Goal: Task Accomplishment & Management: Complete application form

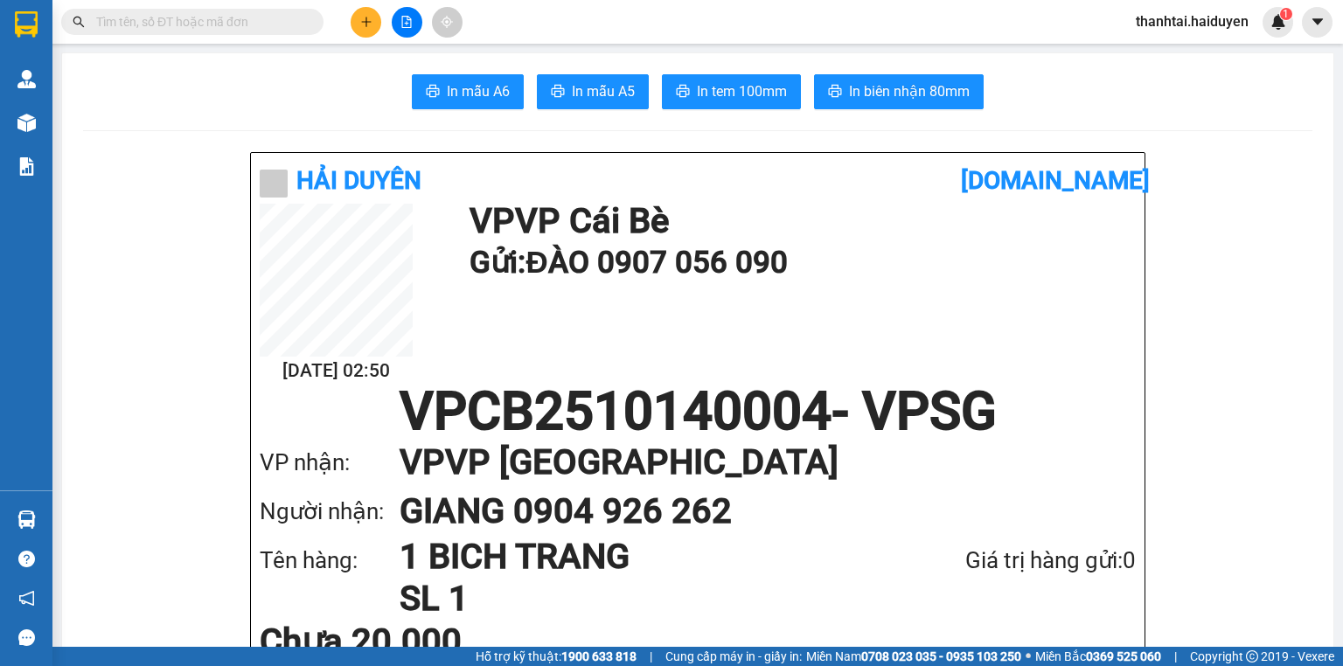
click at [262, 21] on input "text" at bounding box center [199, 21] width 206 height 19
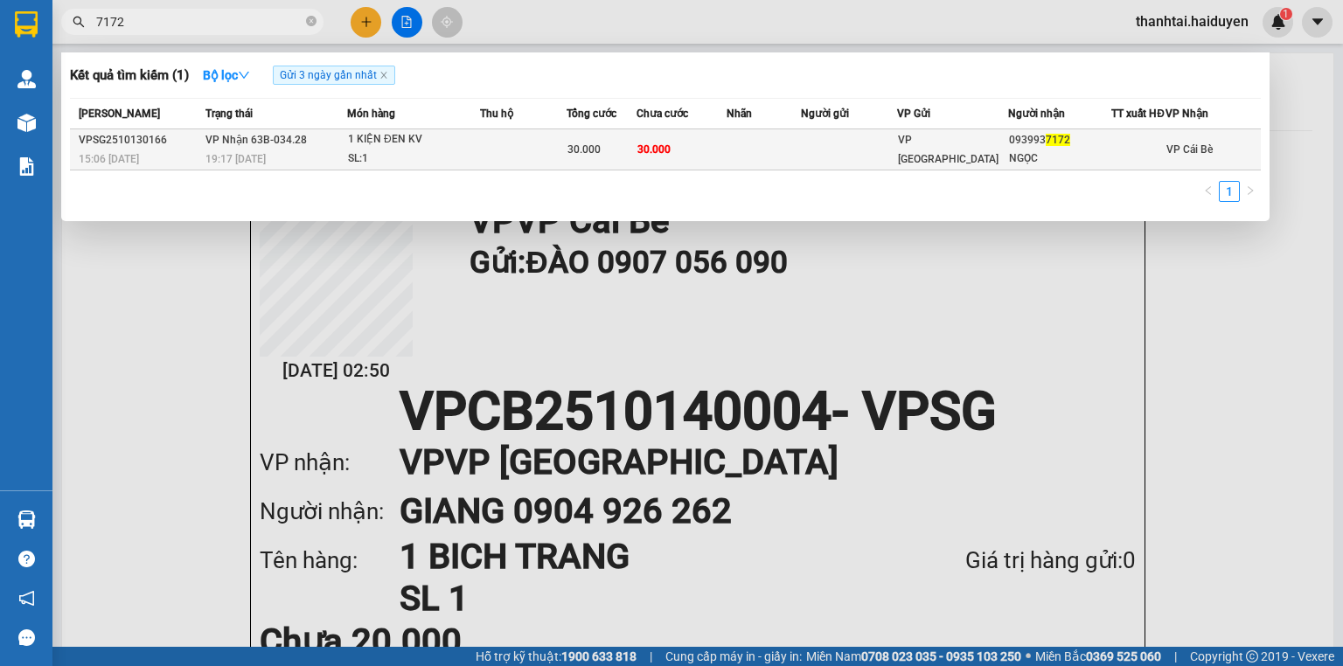
type input "7172"
click at [959, 156] on span "VP [GEOGRAPHIC_DATA]" at bounding box center [948, 149] width 101 height 31
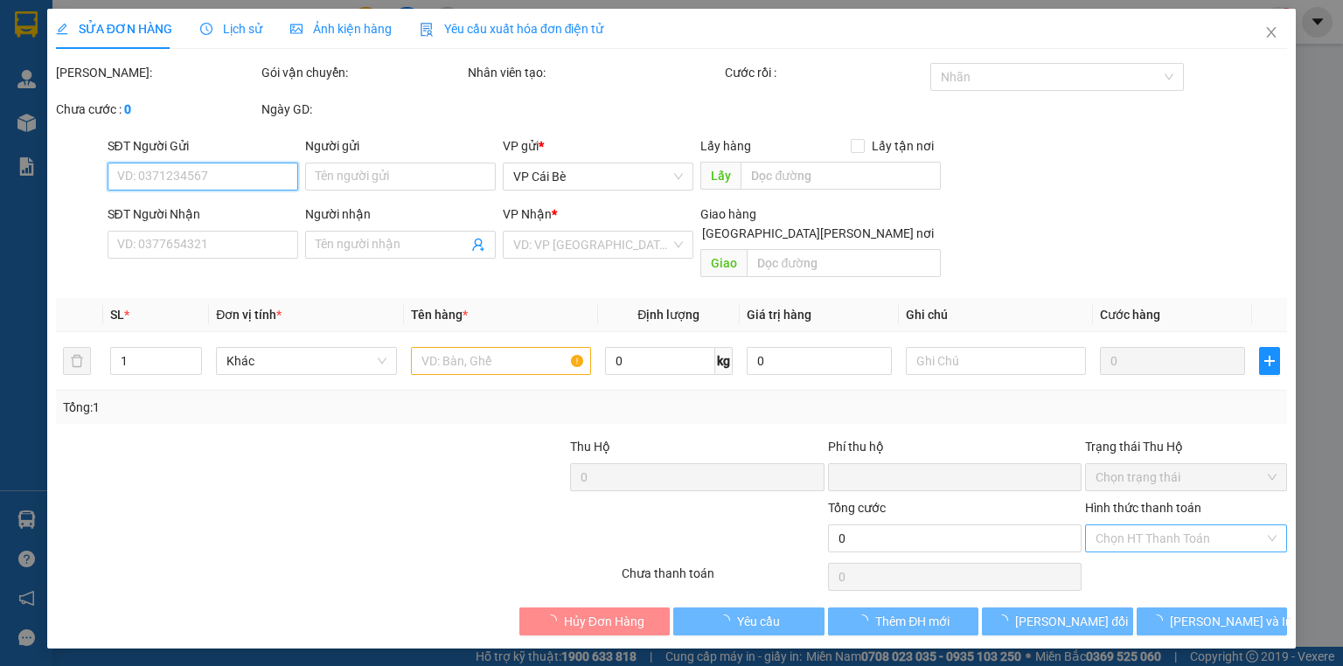
type input "0939937172"
type input "NGỌC"
type input "0"
type input "30.000"
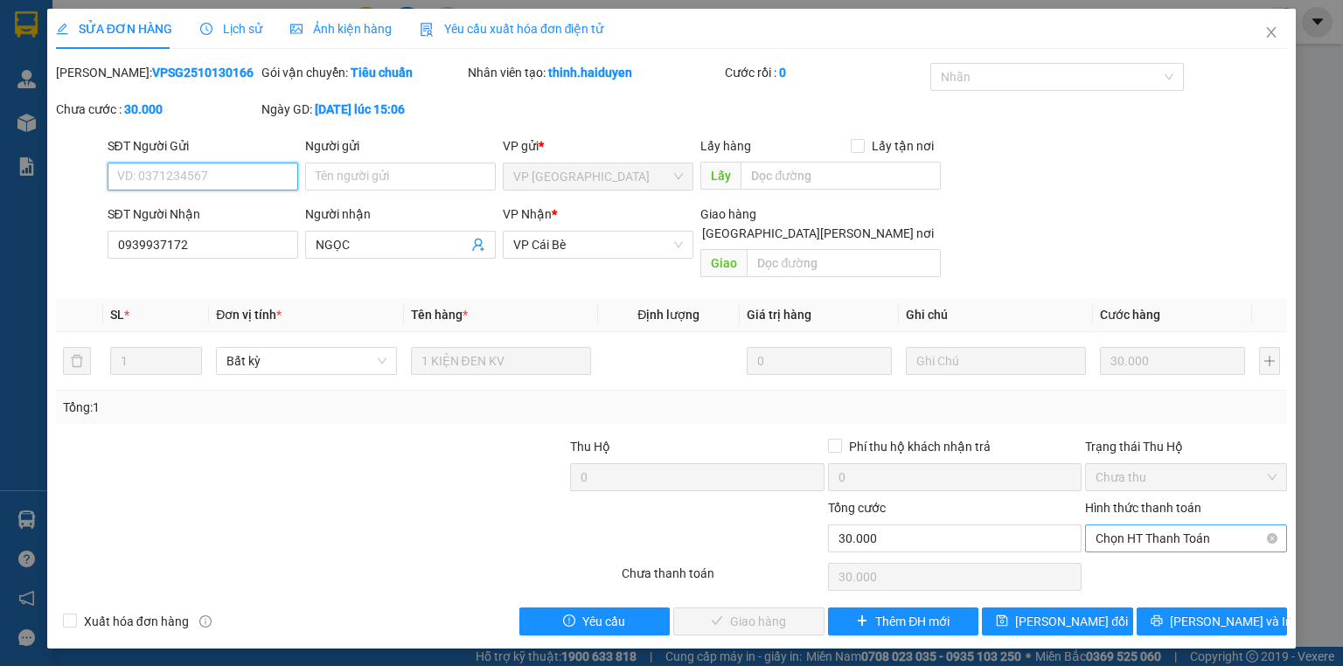
click at [1137, 525] on span "Chọn HT Thanh Toán" at bounding box center [1185, 538] width 181 height 26
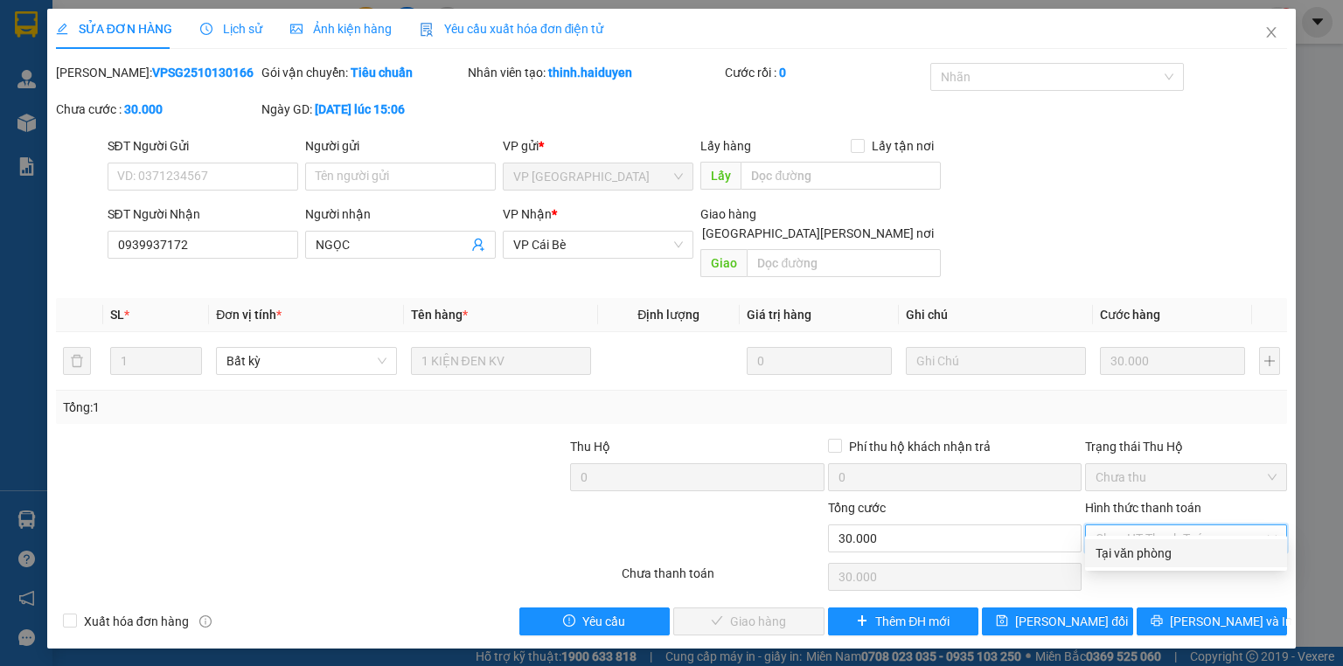
click at [1125, 558] on div "Tại văn phòng" at bounding box center [1185, 553] width 181 height 19
type input "0"
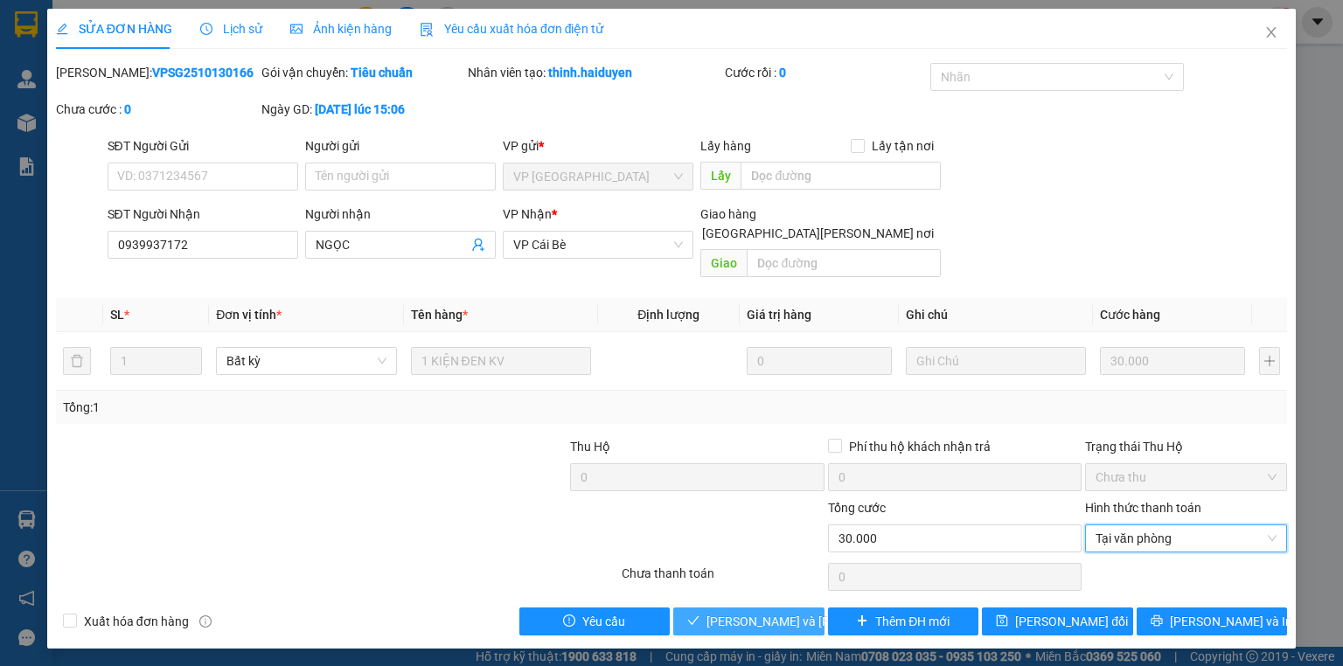
click at [776, 612] on span "[PERSON_NAME] và [PERSON_NAME] hàng" at bounding box center [824, 621] width 236 height 19
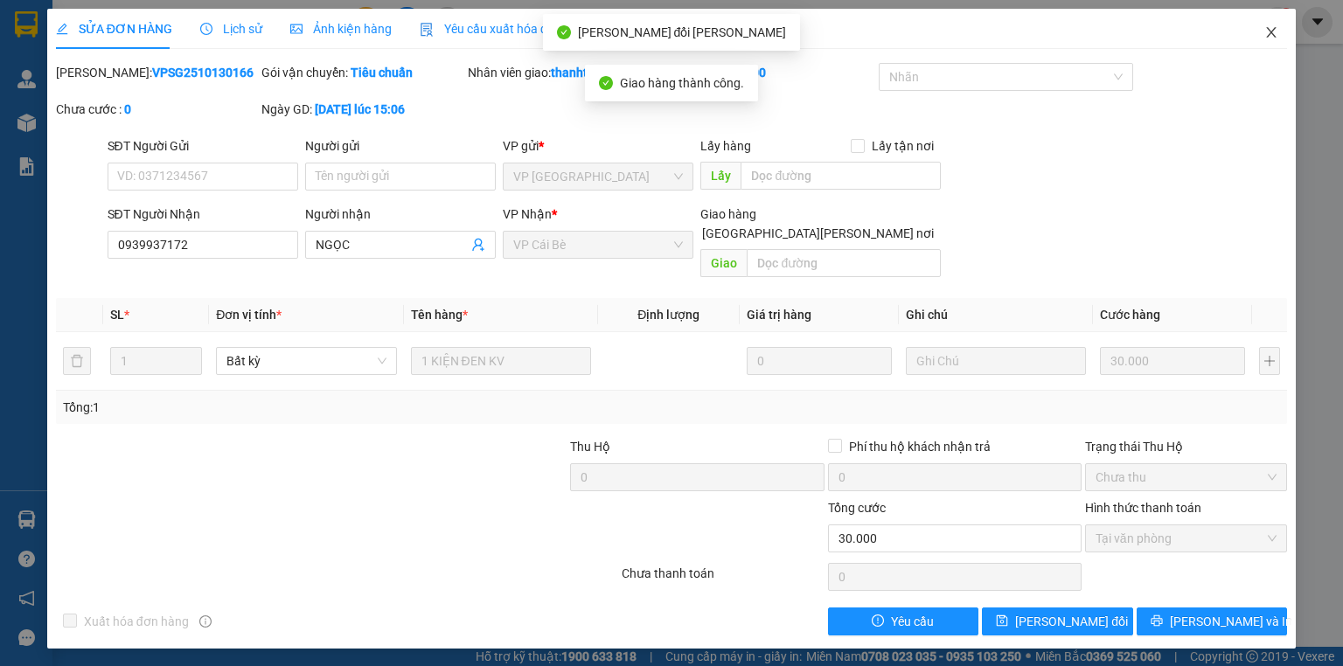
click at [1272, 32] on icon "close" at bounding box center [1272, 32] width 10 height 10
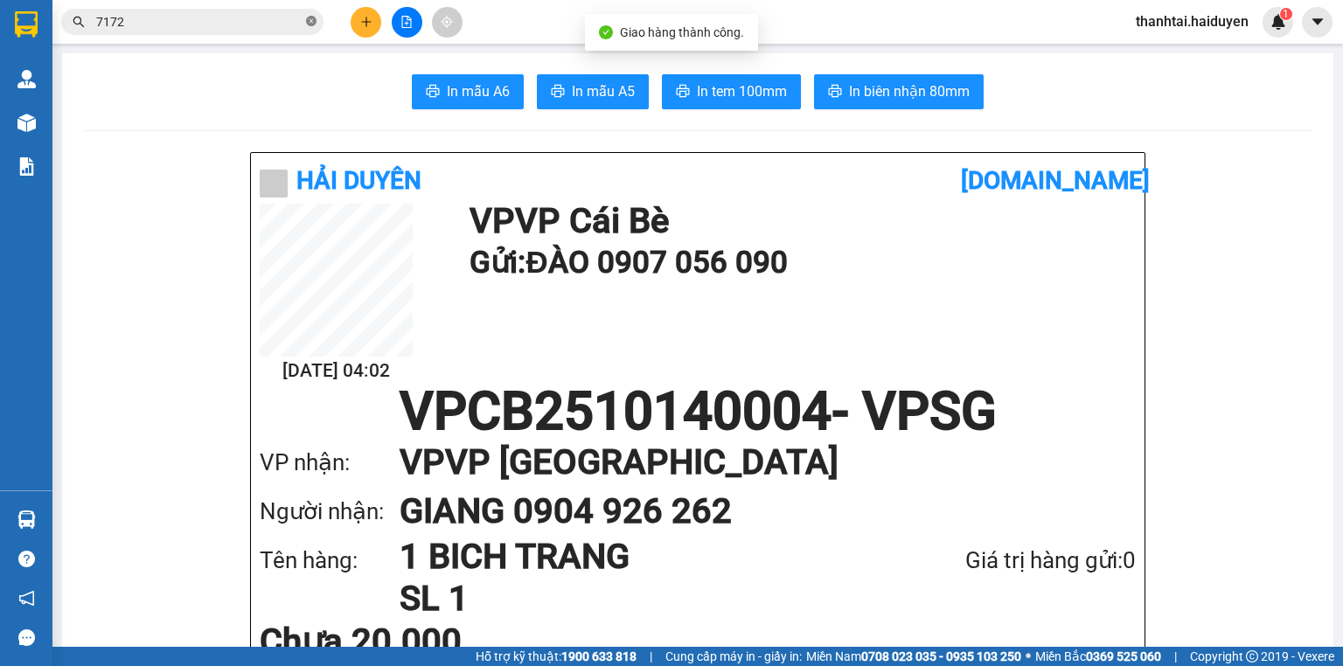
click at [311, 17] on icon "close-circle" at bounding box center [311, 21] width 10 height 10
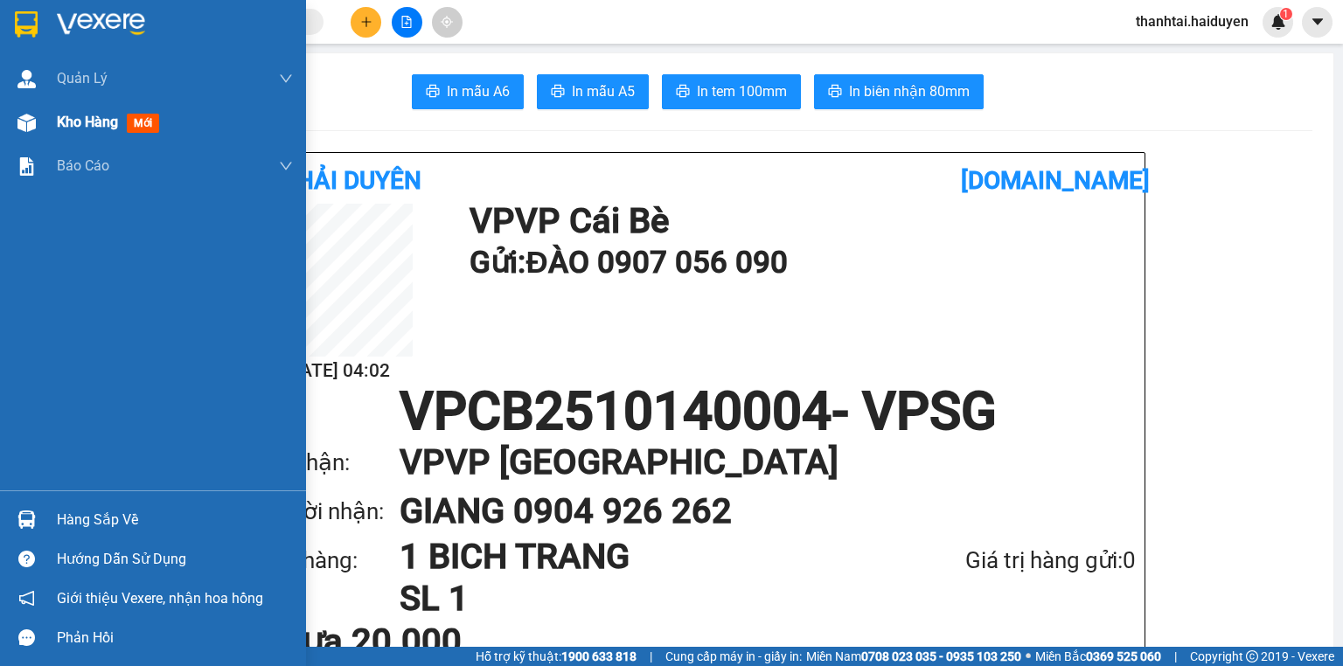
click at [70, 129] on span "Kho hàng" at bounding box center [87, 122] width 61 height 17
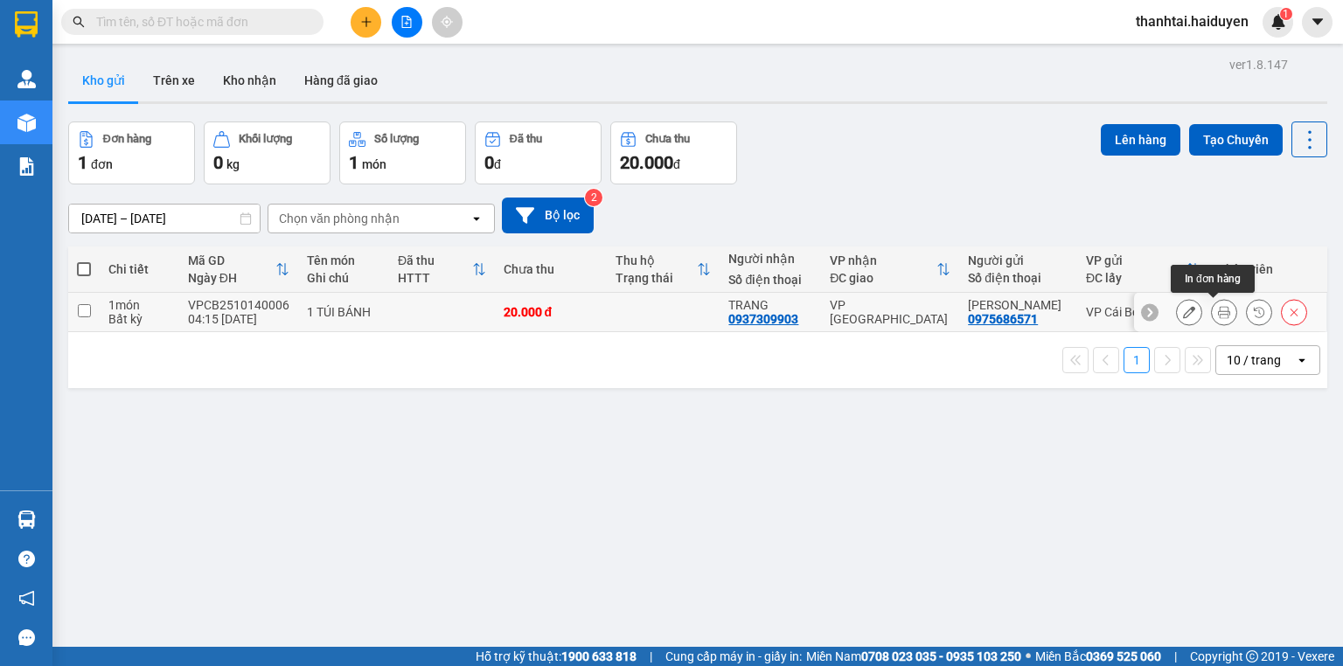
click at [1218, 308] on icon at bounding box center [1224, 312] width 12 height 12
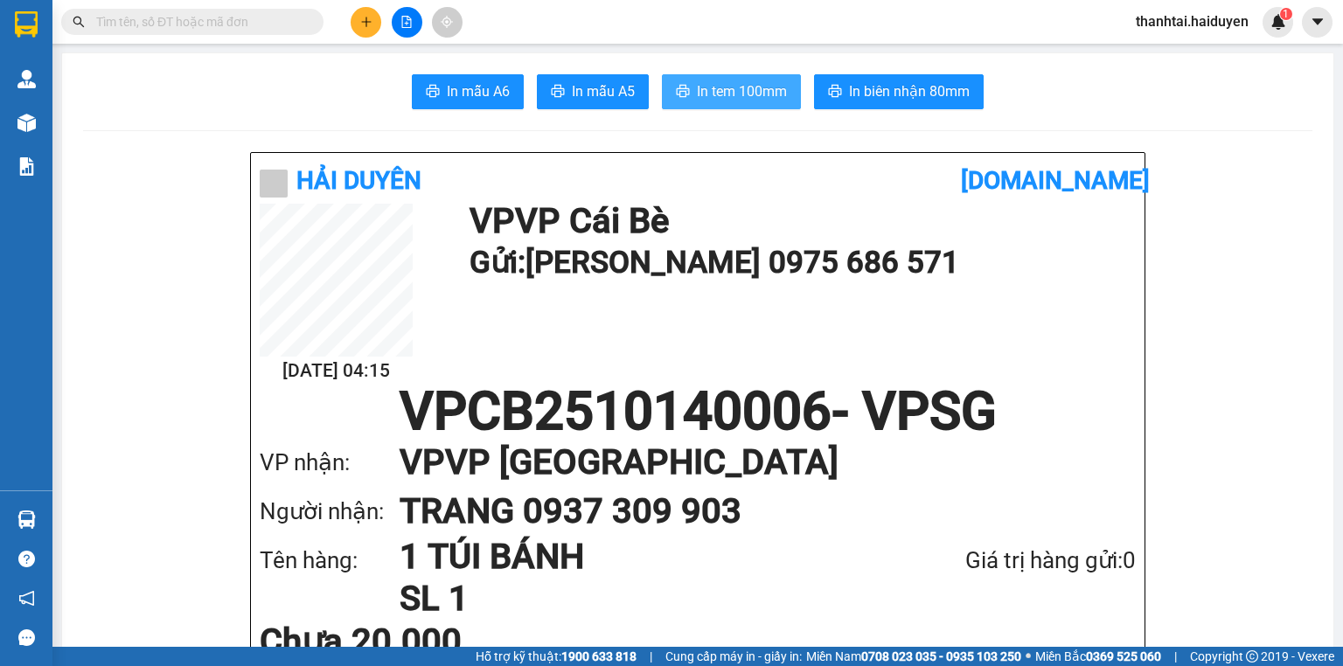
click at [724, 87] on span "In tem 100mm" at bounding box center [742, 91] width 90 height 22
click at [372, 21] on button at bounding box center [366, 22] width 31 height 31
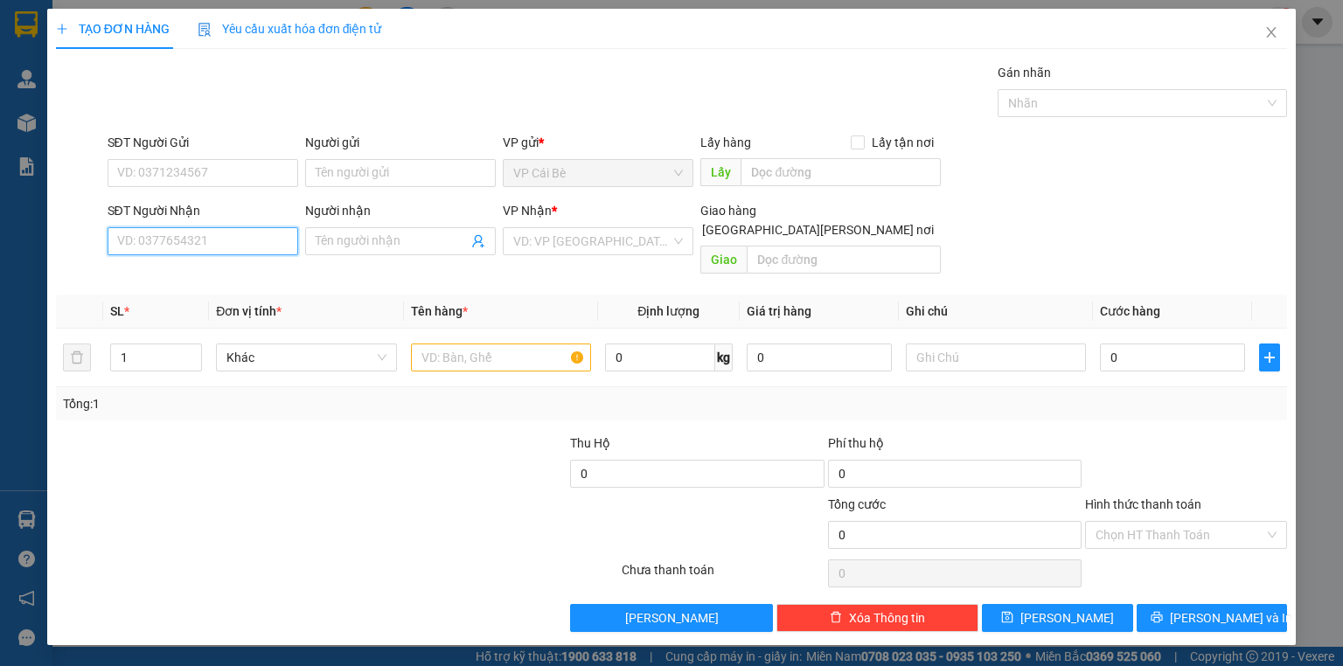
drag, startPoint x: 232, startPoint y: 244, endPoint x: 236, endPoint y: 227, distance: 17.2
click at [233, 239] on input "SĐT Người Nhận" at bounding box center [203, 241] width 191 height 28
click at [208, 275] on div "0971060501 - NGÂN" at bounding box center [203, 275] width 170 height 19
type input "0971060501"
type input "NGÂN"
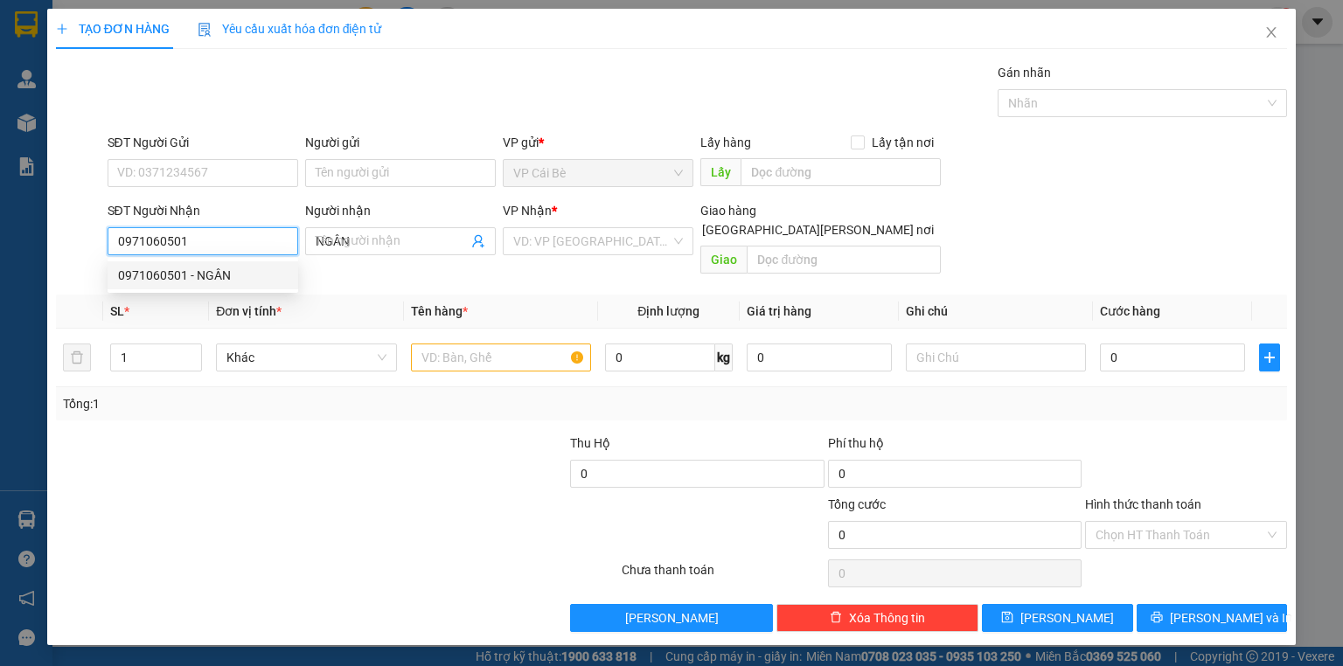
type input "10.000"
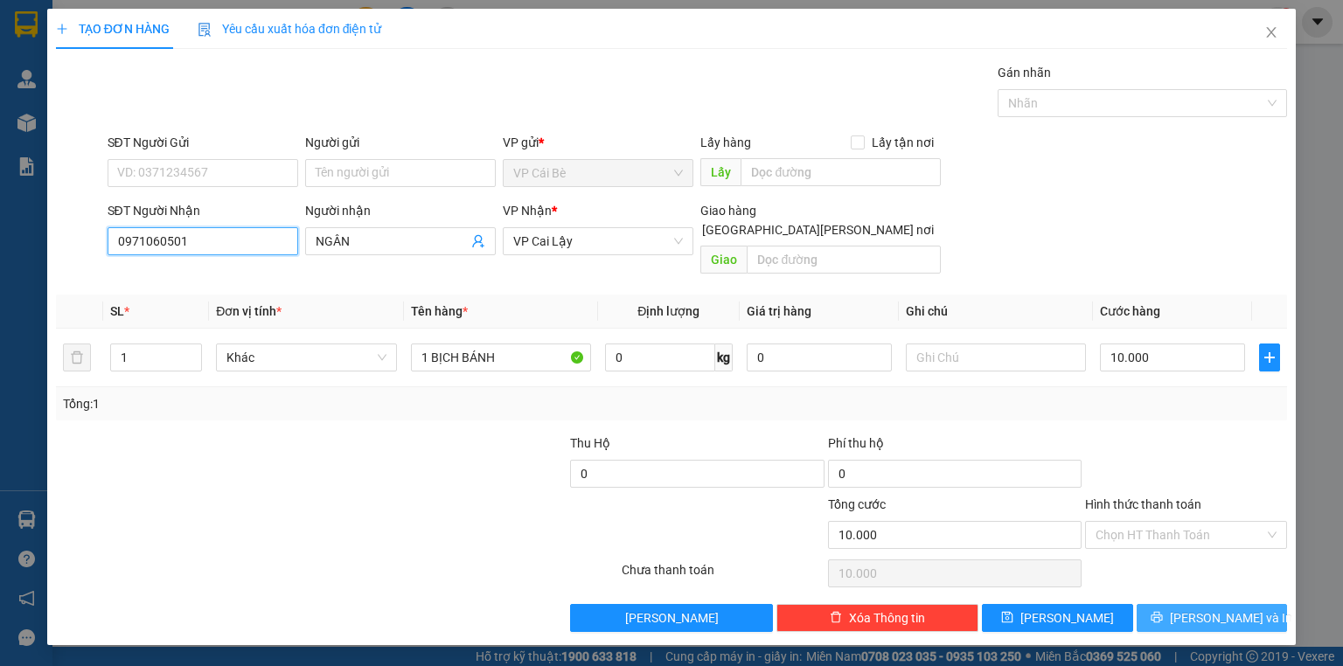
type input "0971060501"
click at [1248, 604] on button "[PERSON_NAME] và In" at bounding box center [1212, 618] width 151 height 28
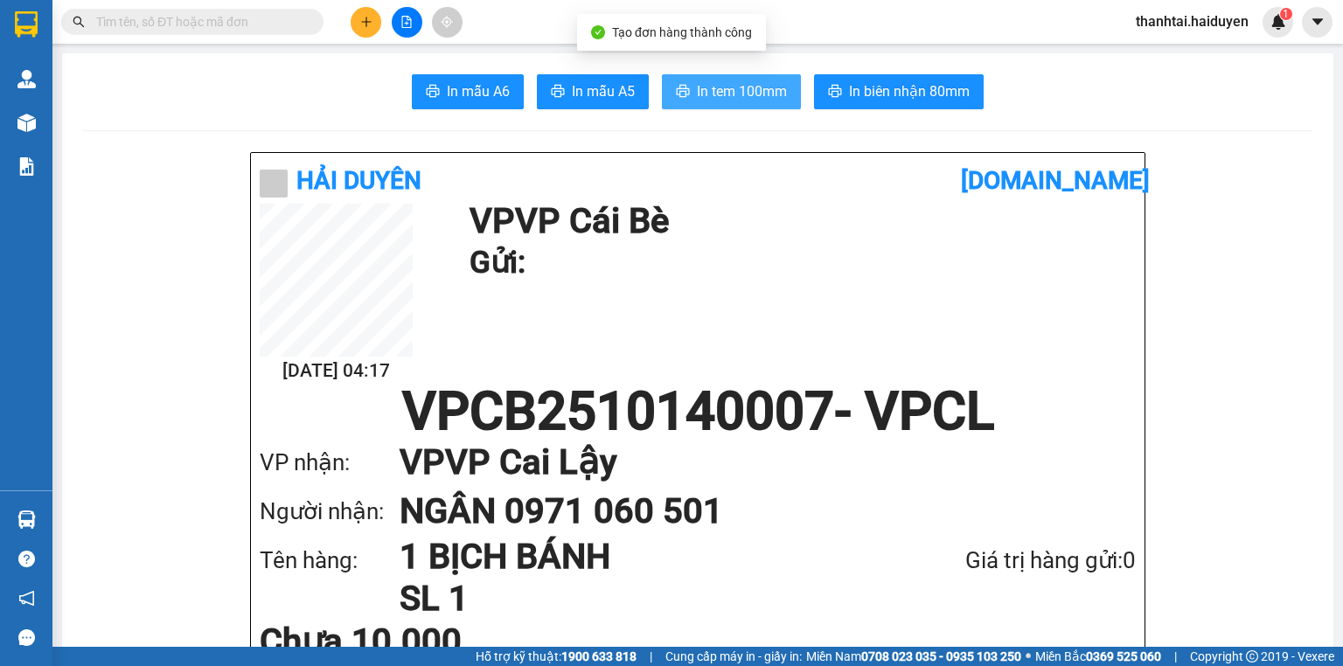
click at [735, 94] on span "In tem 100mm" at bounding box center [742, 91] width 90 height 22
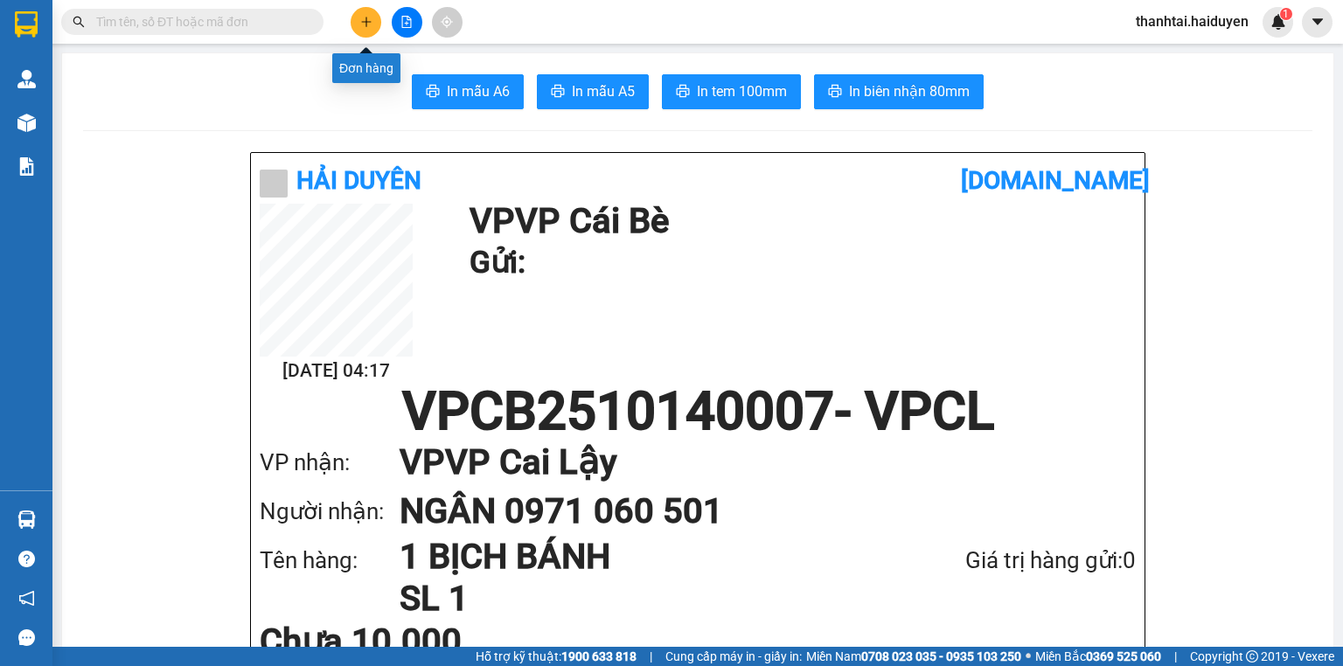
click at [368, 17] on icon "plus" at bounding box center [366, 22] width 12 height 12
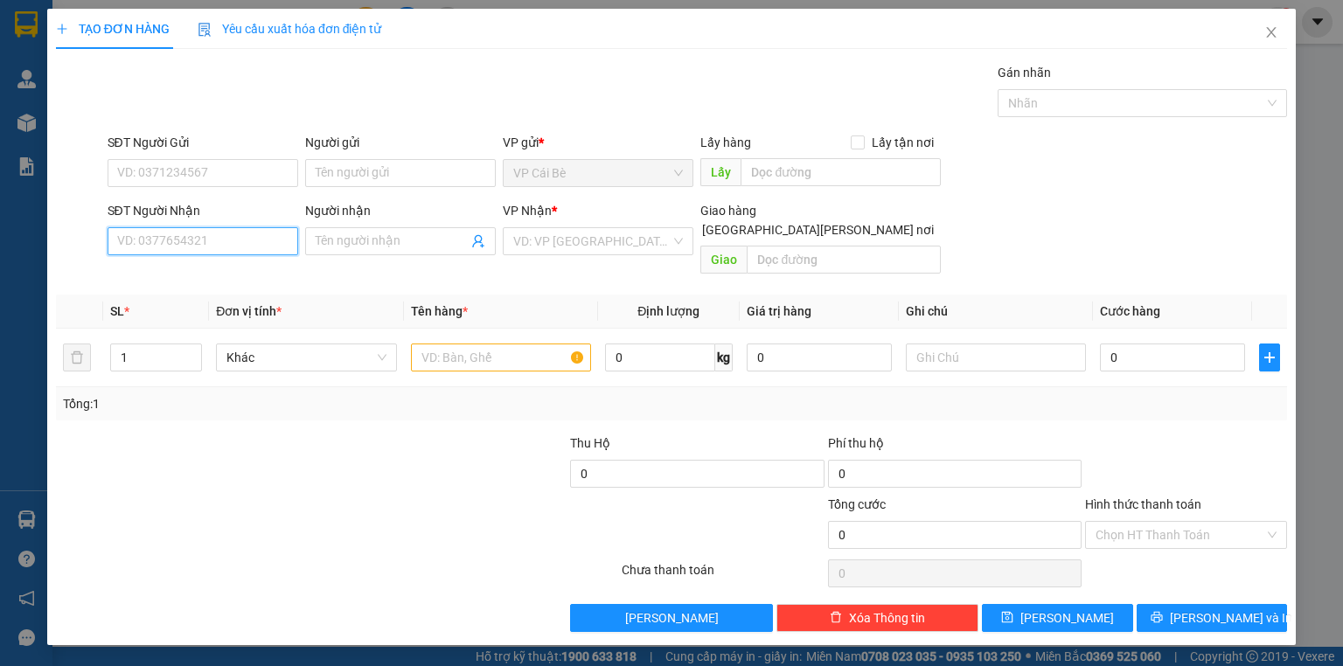
click at [267, 241] on input "SĐT Người Nhận" at bounding box center [203, 241] width 191 height 28
click at [255, 168] on input "SĐT Người Gửi" at bounding box center [203, 173] width 191 height 28
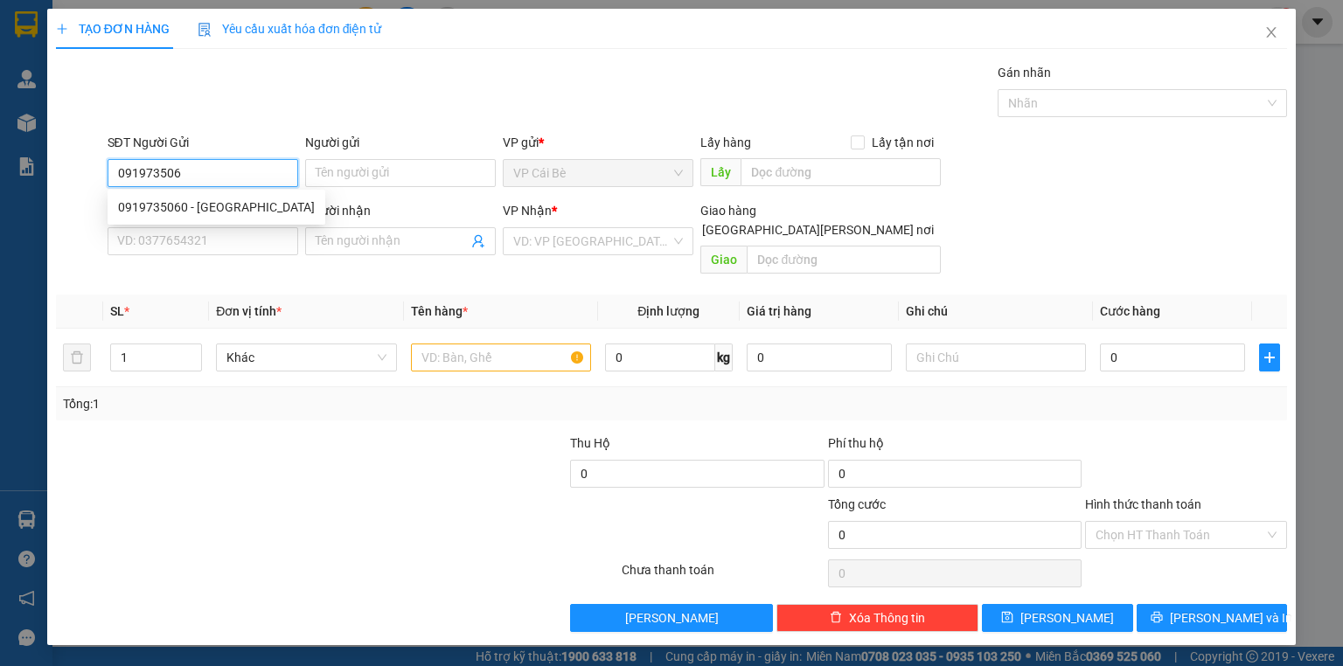
type input "0919735060"
click at [224, 214] on div "0919735060 - [GEOGRAPHIC_DATA]" at bounding box center [216, 207] width 197 height 19
type input "BÉ LẠT"
type input "0908397947"
type input "DÌ LỘC"
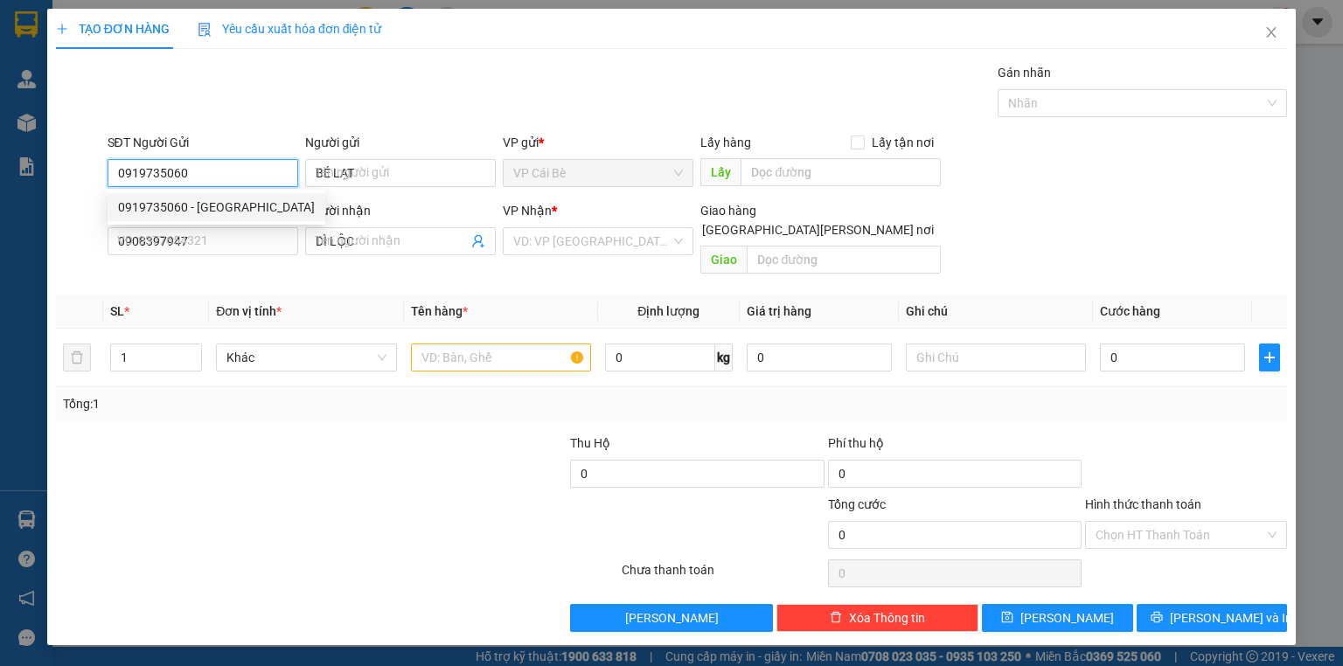
type input "110.000"
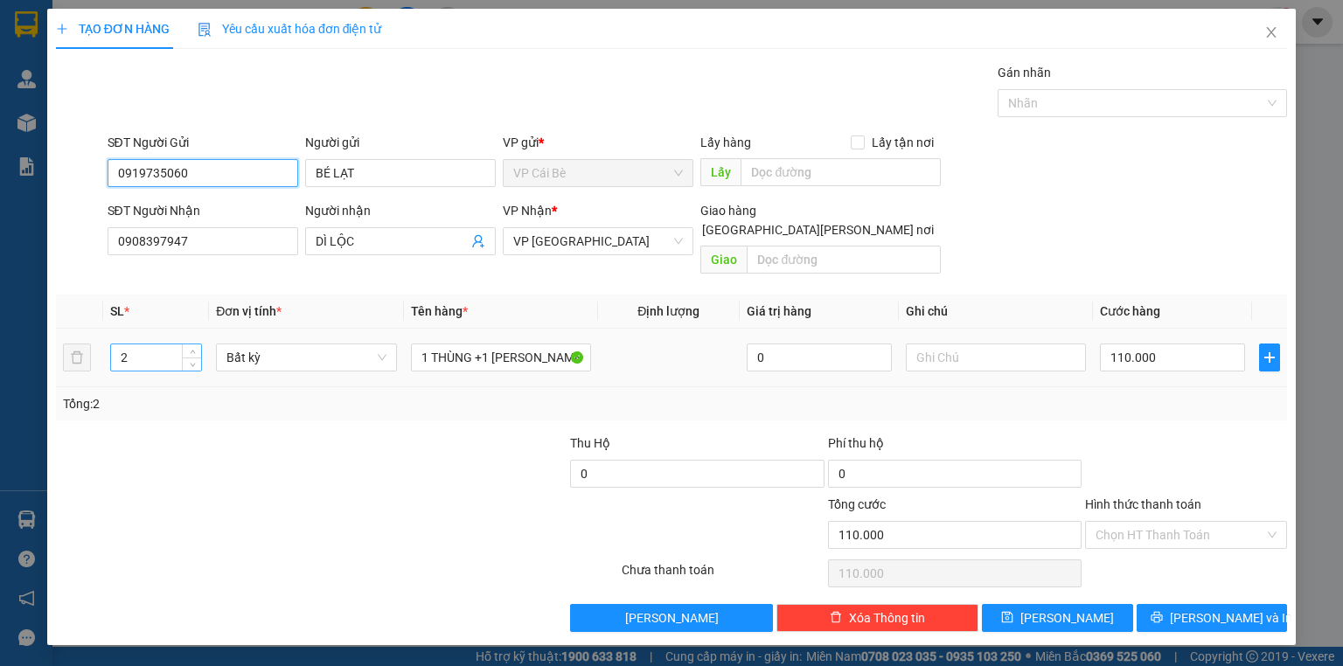
type input "0919735060"
click at [158, 344] on input "2" at bounding box center [156, 357] width 90 height 26
type input "1"
drag, startPoint x: 509, startPoint y: 337, endPoint x: 233, endPoint y: 367, distance: 277.1
click at [185, 372] on div "SL * Đơn vị tính * Tên hàng * Định [PERSON_NAME] trị hàng Ghi [PERSON_NAME] hàn…" at bounding box center [671, 358] width 1231 height 126
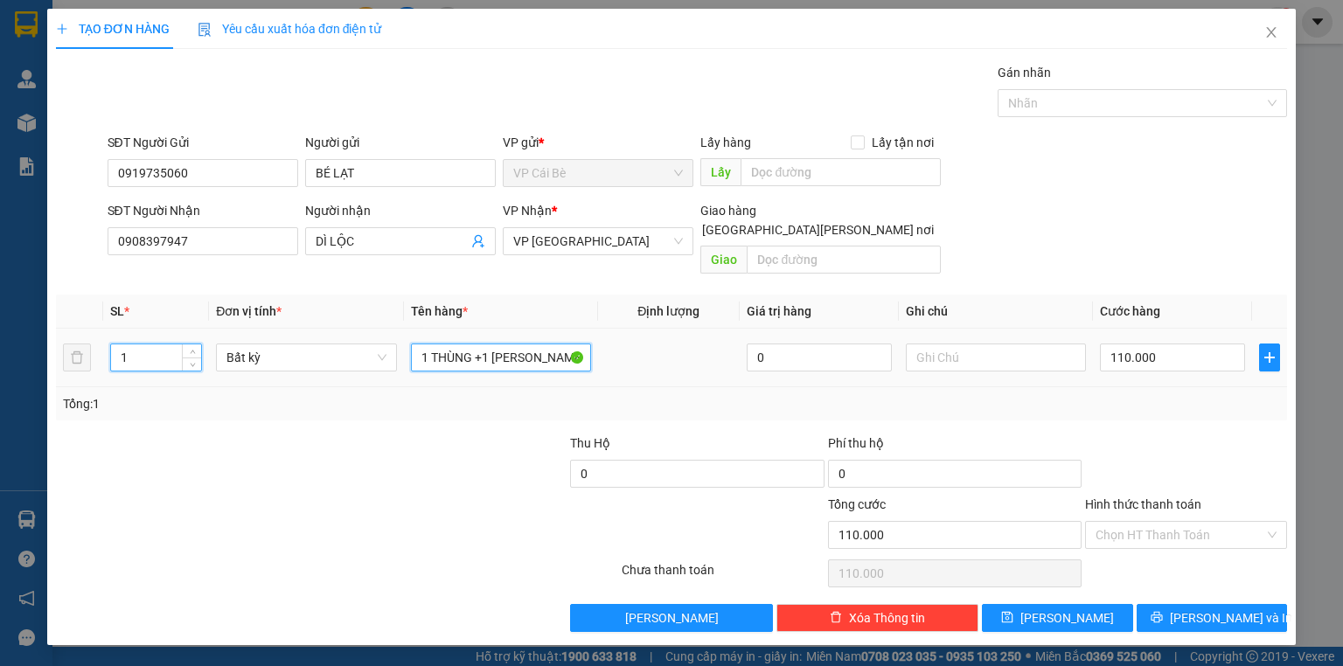
type input "0"
type input "O TRẮNG MÍT"
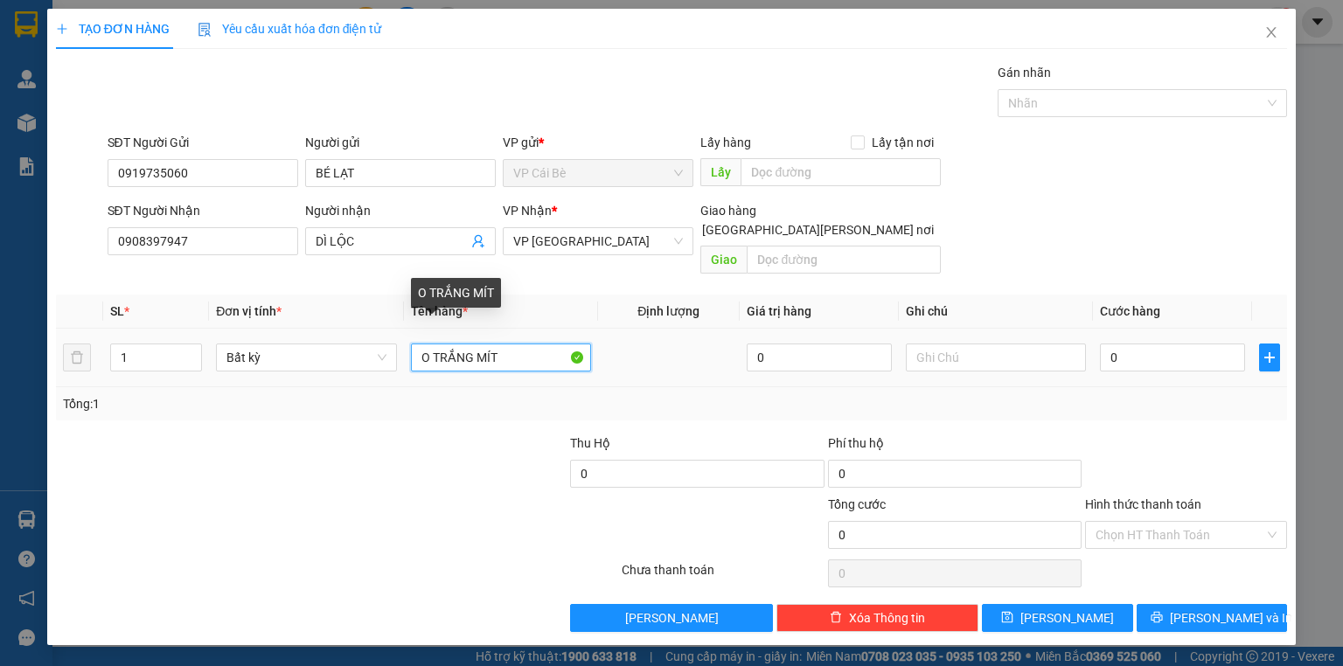
drag, startPoint x: 466, startPoint y: 332, endPoint x: 267, endPoint y: 387, distance: 206.8
click at [275, 386] on div "SL * Đơn vị tính * Tên hàng * Định [PERSON_NAME] trị hàng Ghi [PERSON_NAME] hàn…" at bounding box center [671, 358] width 1231 height 126
type input "1 THUNG"
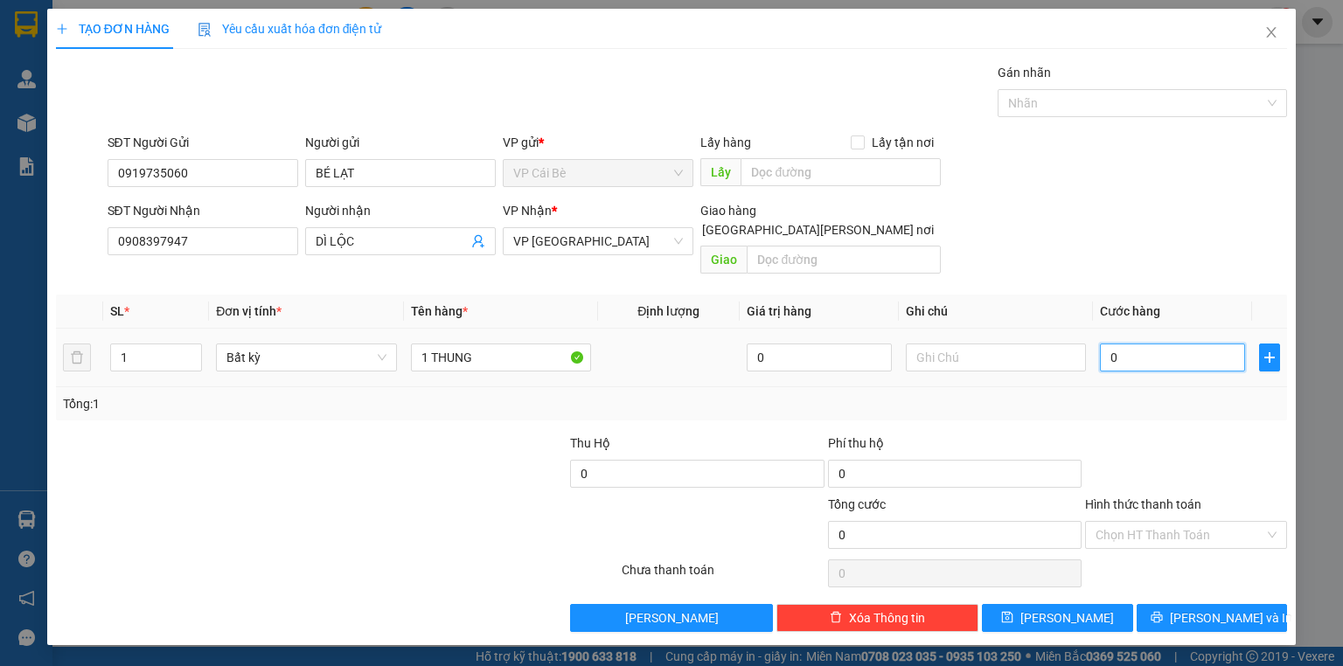
click at [1139, 344] on input "0" at bounding box center [1172, 358] width 145 height 28
type input "0"
type input "4"
type input "04"
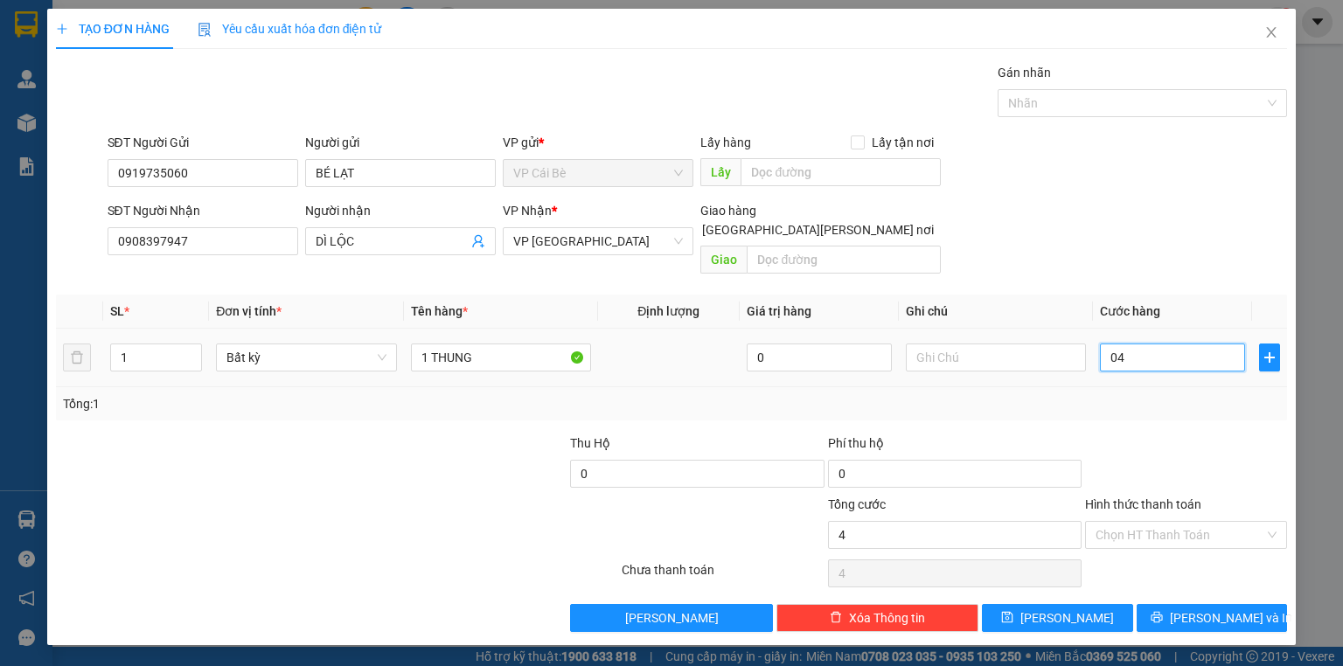
type input "40"
type input "040"
type input "40.000"
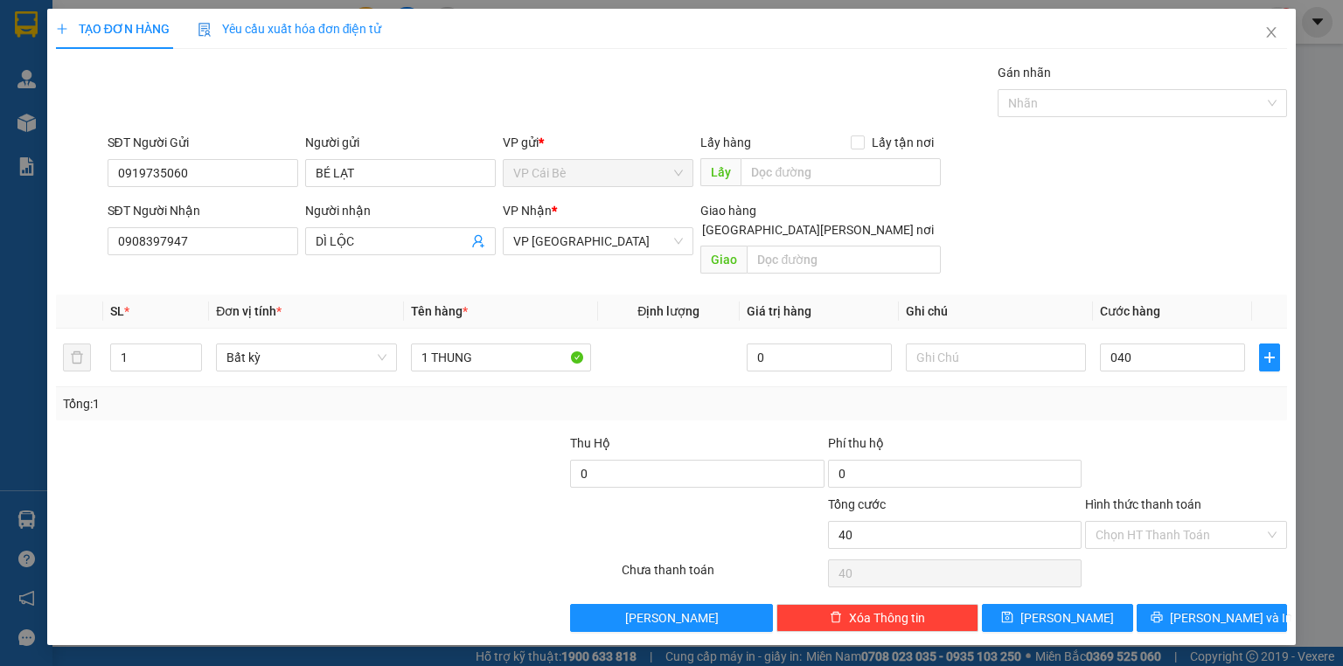
type input "40.000"
click at [1068, 201] on div "SĐT Người [PERSON_NAME] 0908397947 Người [PERSON_NAME] DÌ LỘC [PERSON_NAME] * V…" at bounding box center [697, 241] width 1187 height 80
click at [1154, 522] on input "Hình thức thanh toán" at bounding box center [1179, 535] width 169 height 26
drag, startPoint x: 1156, startPoint y: 529, endPoint x: 1174, endPoint y: 574, distance: 49.0
click at [1158, 550] on div "Tại văn phòng" at bounding box center [1185, 548] width 181 height 19
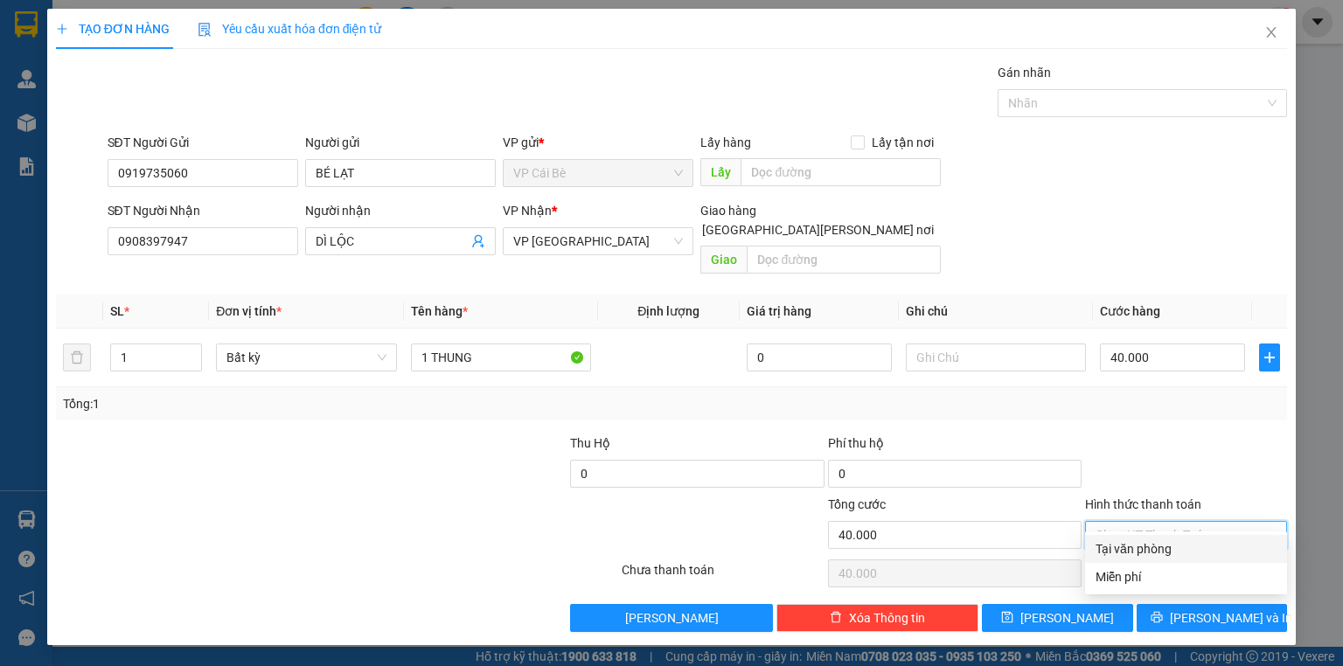
type input "0"
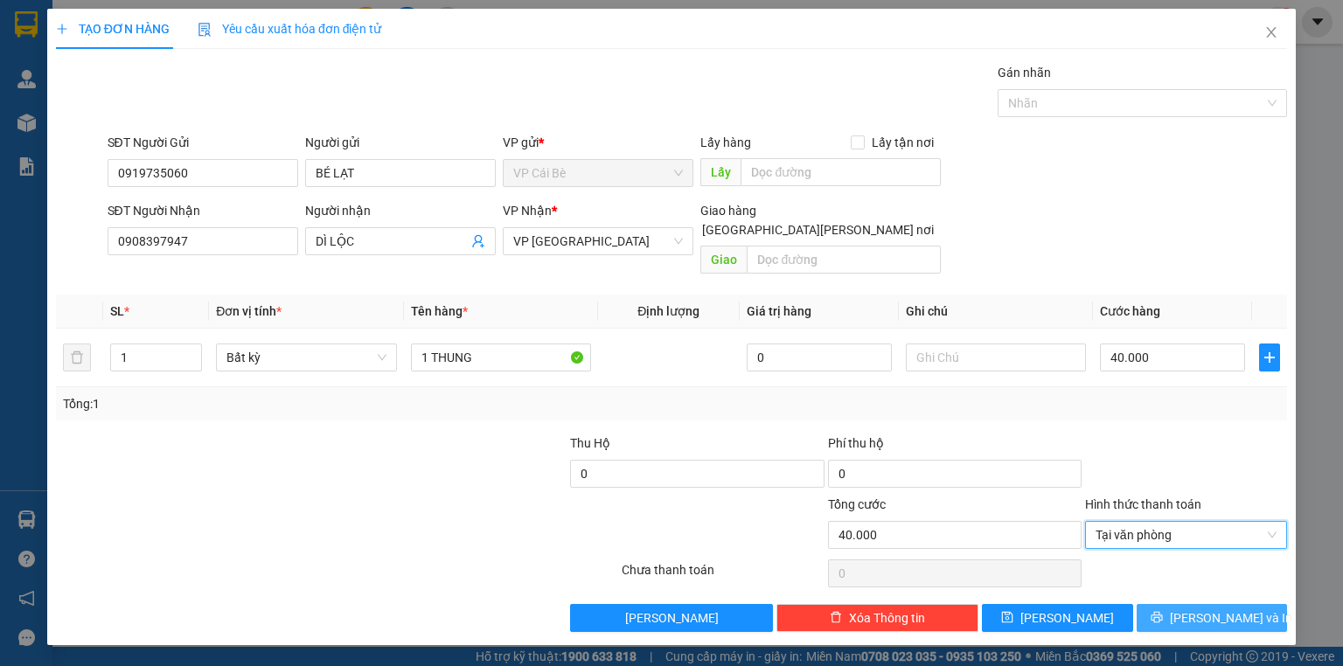
drag, startPoint x: 1180, startPoint y: 588, endPoint x: 1172, endPoint y: 565, distance: 24.1
click at [1182, 604] on button "[PERSON_NAME] và In" at bounding box center [1212, 618] width 151 height 28
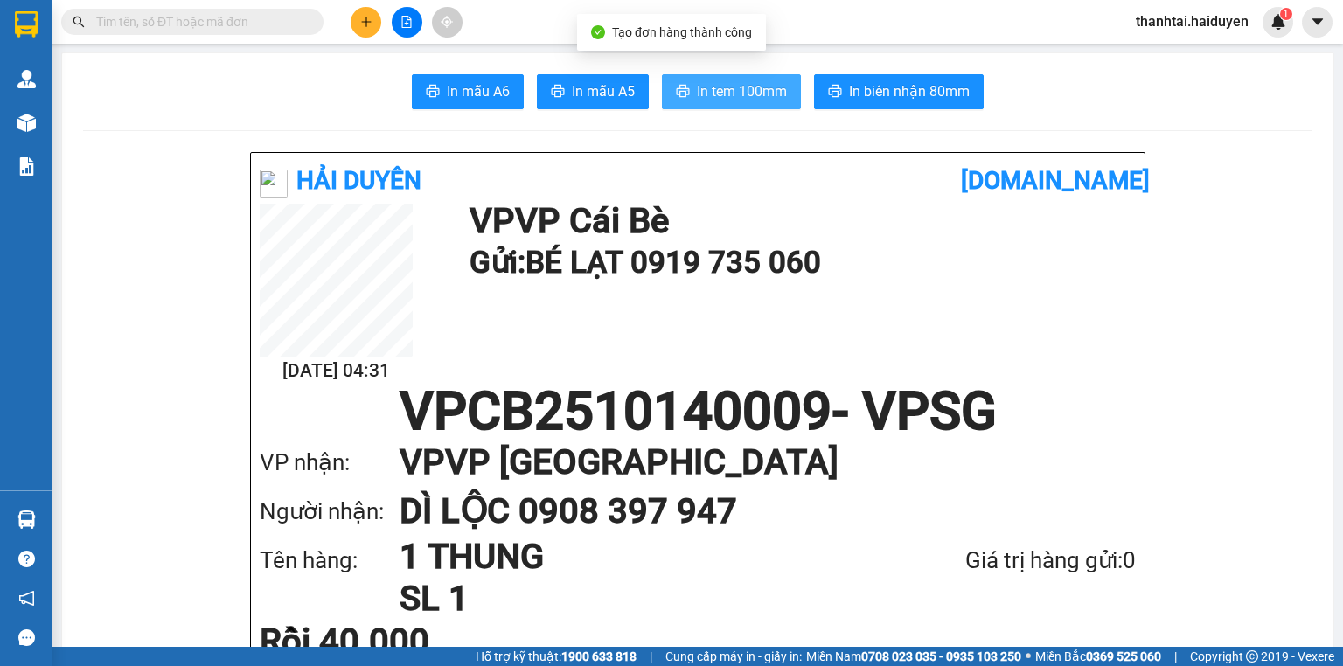
click at [714, 87] on span "In tem 100mm" at bounding box center [742, 91] width 90 height 22
click at [357, 28] on button at bounding box center [366, 22] width 31 height 31
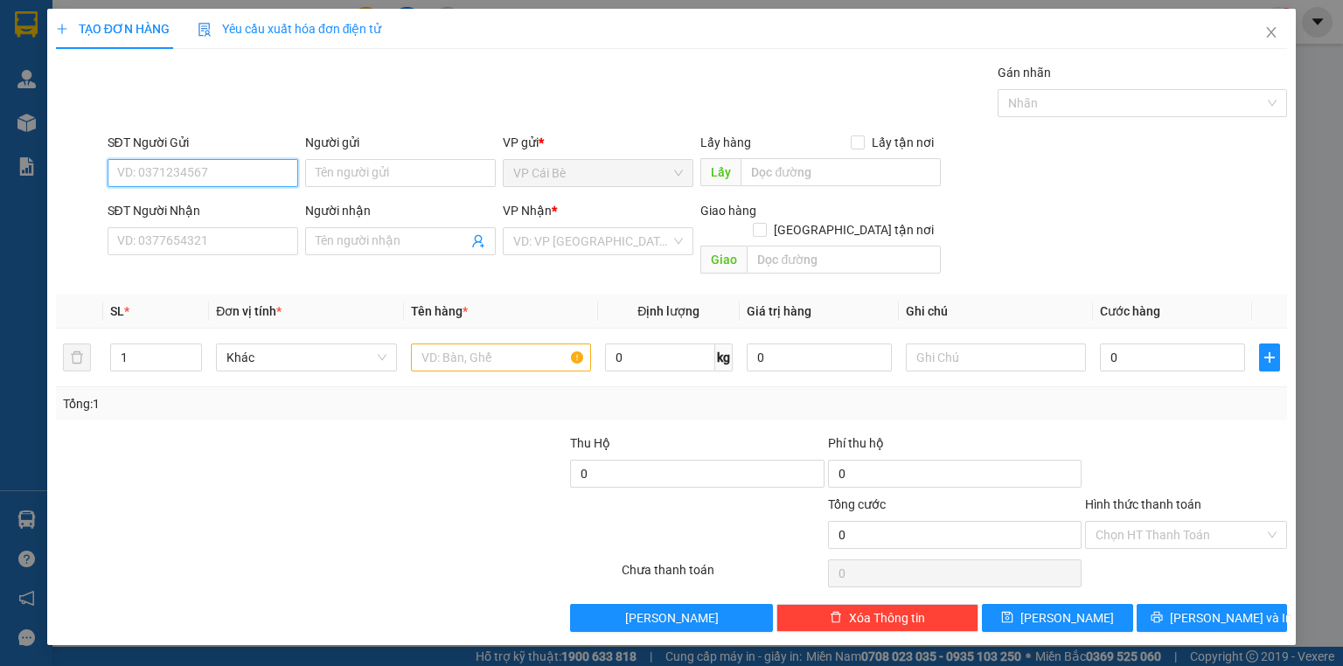
click at [263, 163] on input "SĐT Người Gửi" at bounding box center [203, 173] width 191 height 28
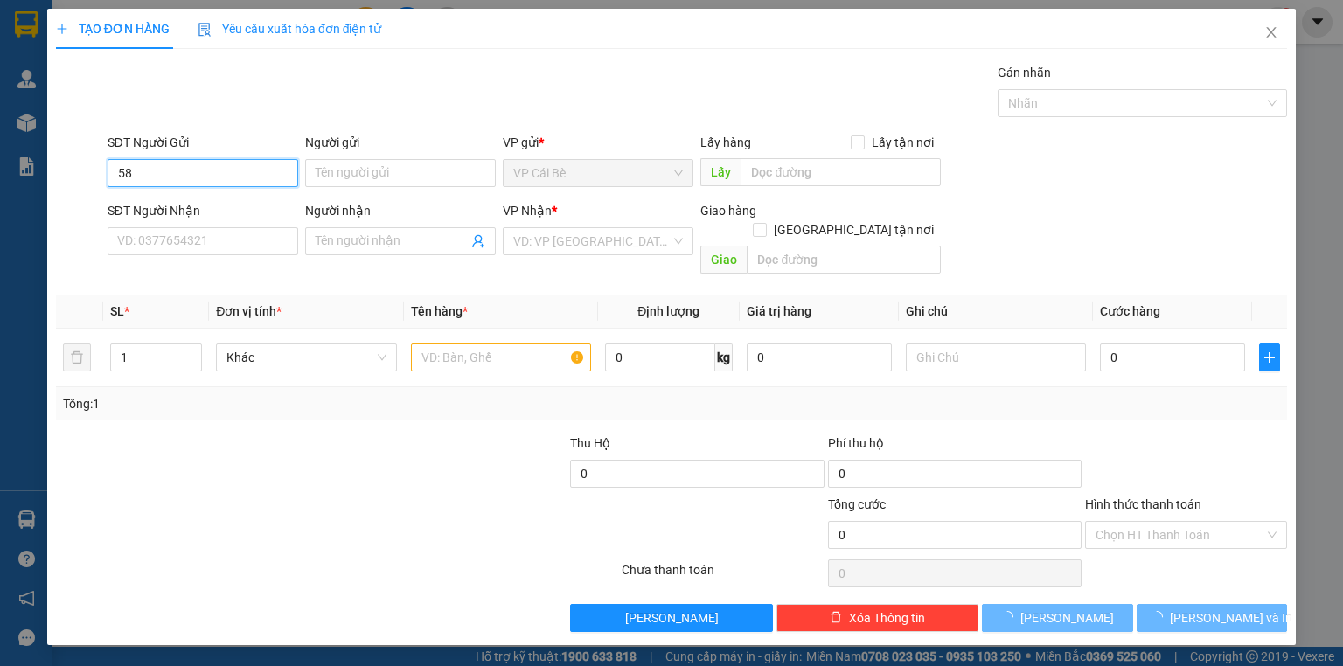
type input "5"
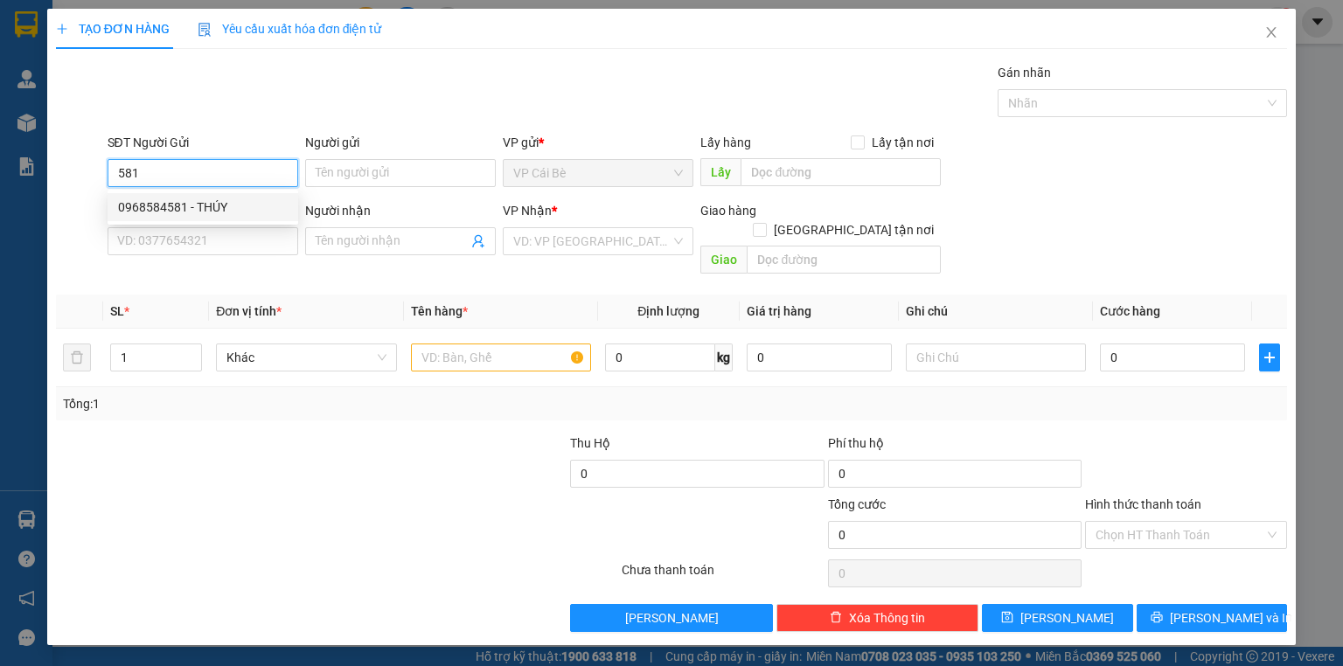
click at [205, 207] on div "0968584581 - THÚY" at bounding box center [203, 207] width 170 height 19
type input "0968584581"
type input "THÚY"
type input "0862628373"
type input "PHI"
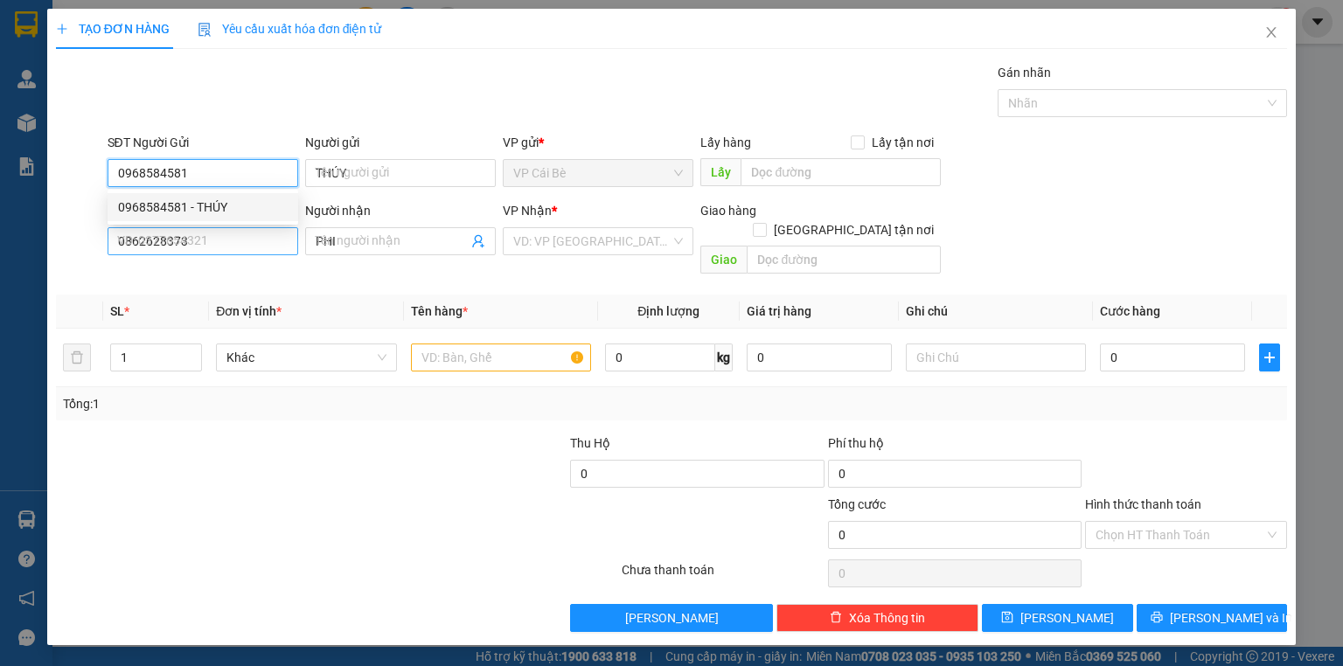
type input "50.000"
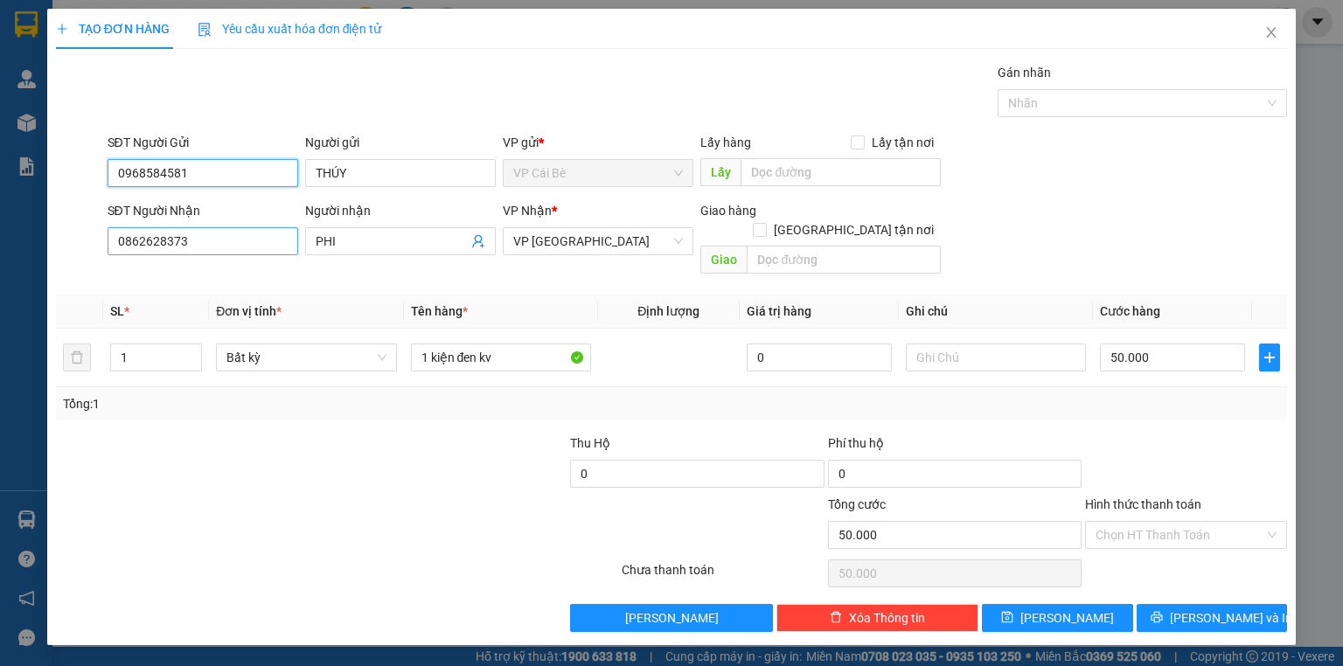
type input "0968584581"
drag, startPoint x: 211, startPoint y: 238, endPoint x: 0, endPoint y: 320, distance: 226.2
click at [0, 320] on div "TẠO ĐƠN HÀNG Yêu cầu xuất hóa đơn điện tử Transit Pickup Surcharge Ids Transit …" at bounding box center [671, 333] width 1343 height 666
drag, startPoint x: 217, startPoint y: 241, endPoint x: 224, endPoint y: 231, distance: 12.6
click at [217, 239] on input "SĐT Người Nhận" at bounding box center [203, 241] width 191 height 28
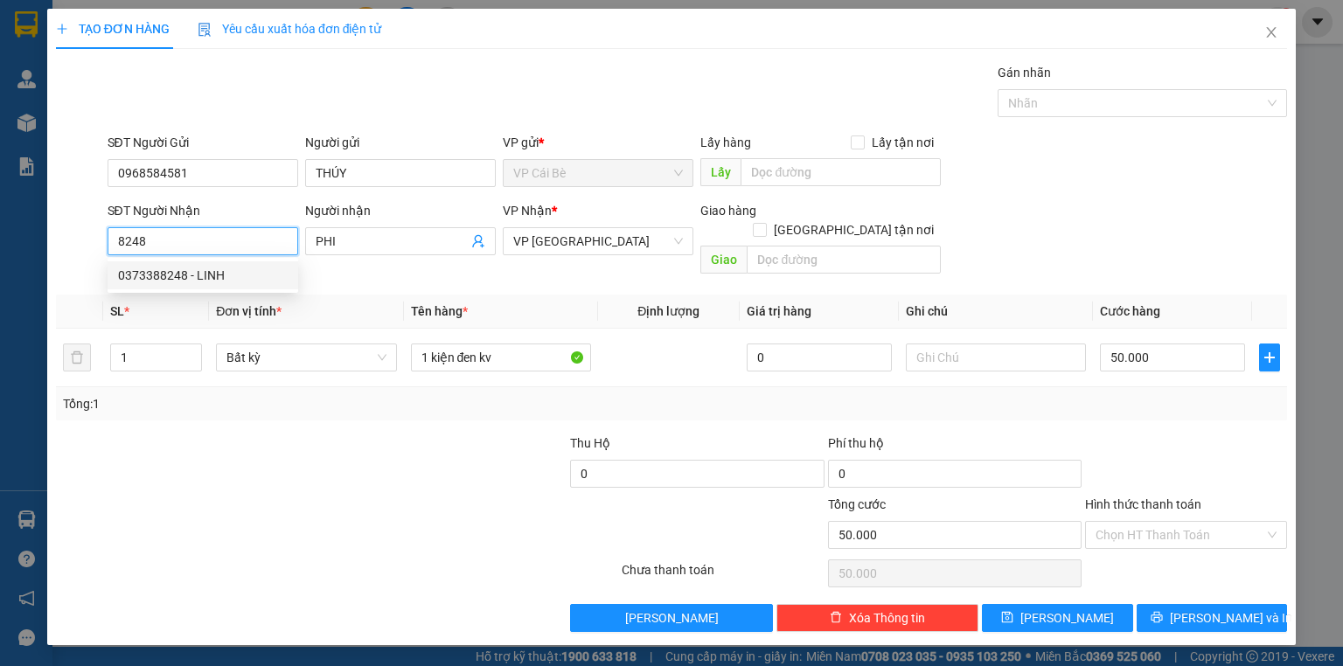
click at [199, 268] on div "0373388248 - LINH" at bounding box center [203, 275] width 170 height 19
type input "0373388248"
type input "LINH"
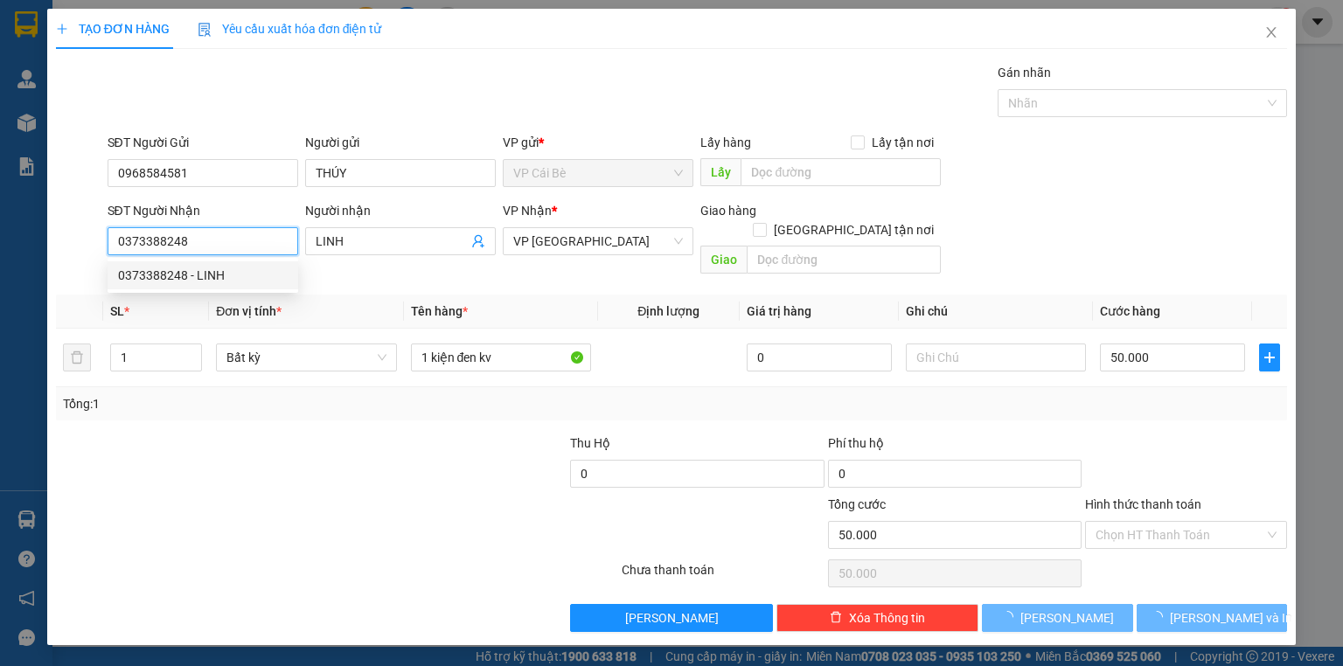
type input "20.000"
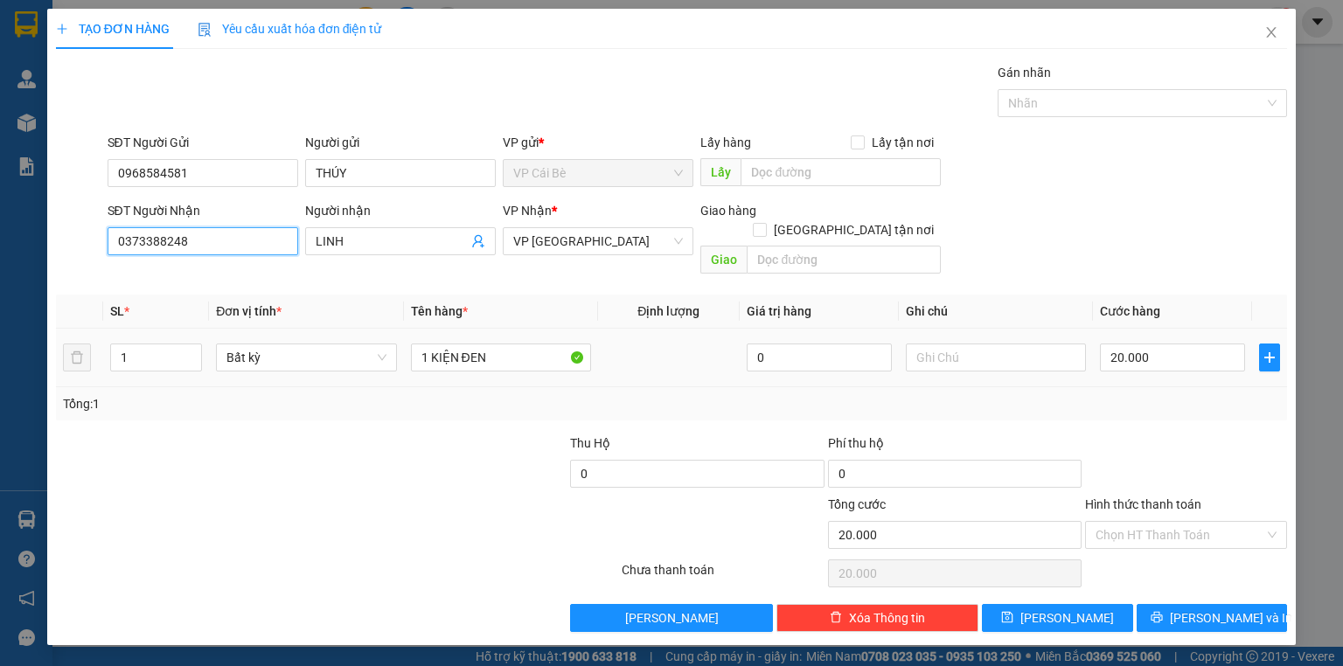
type input "0373388248"
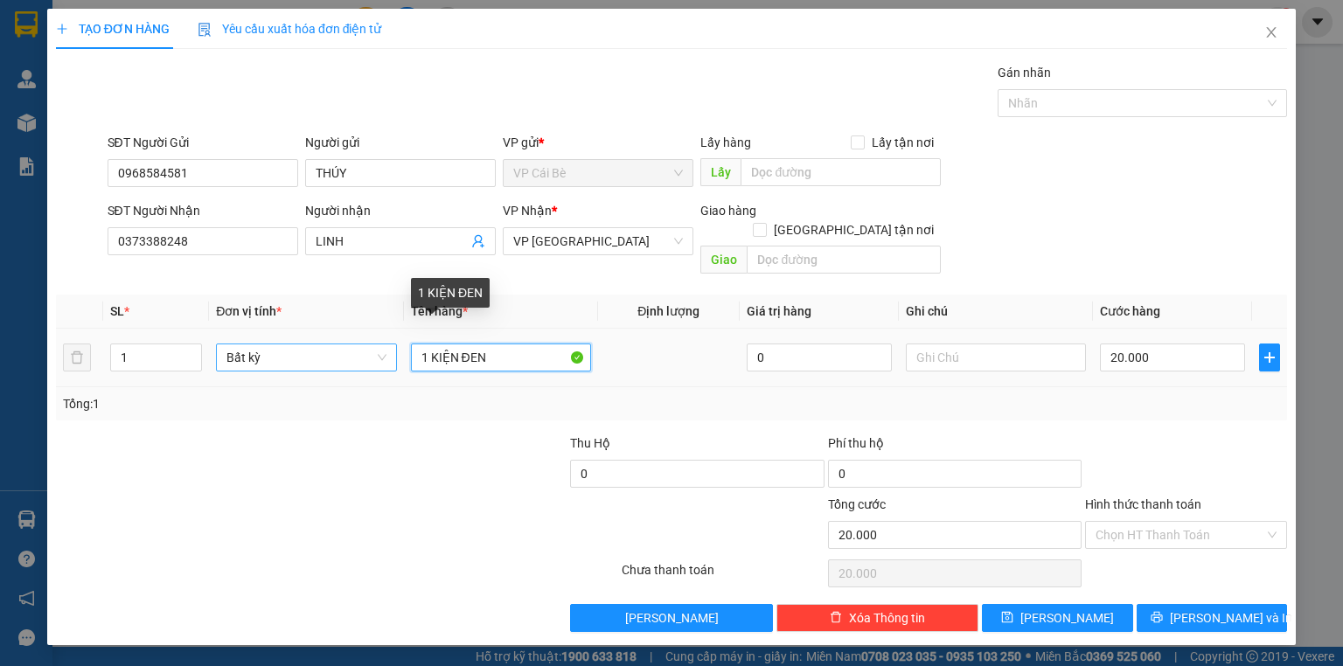
drag, startPoint x: 442, startPoint y: 368, endPoint x: 261, endPoint y: 346, distance: 182.3
click at [262, 349] on tr "1 Bất kỳ 1 KIỆN ĐEN 0 20.000" at bounding box center [671, 358] width 1231 height 59
type input "1 bao xanh"
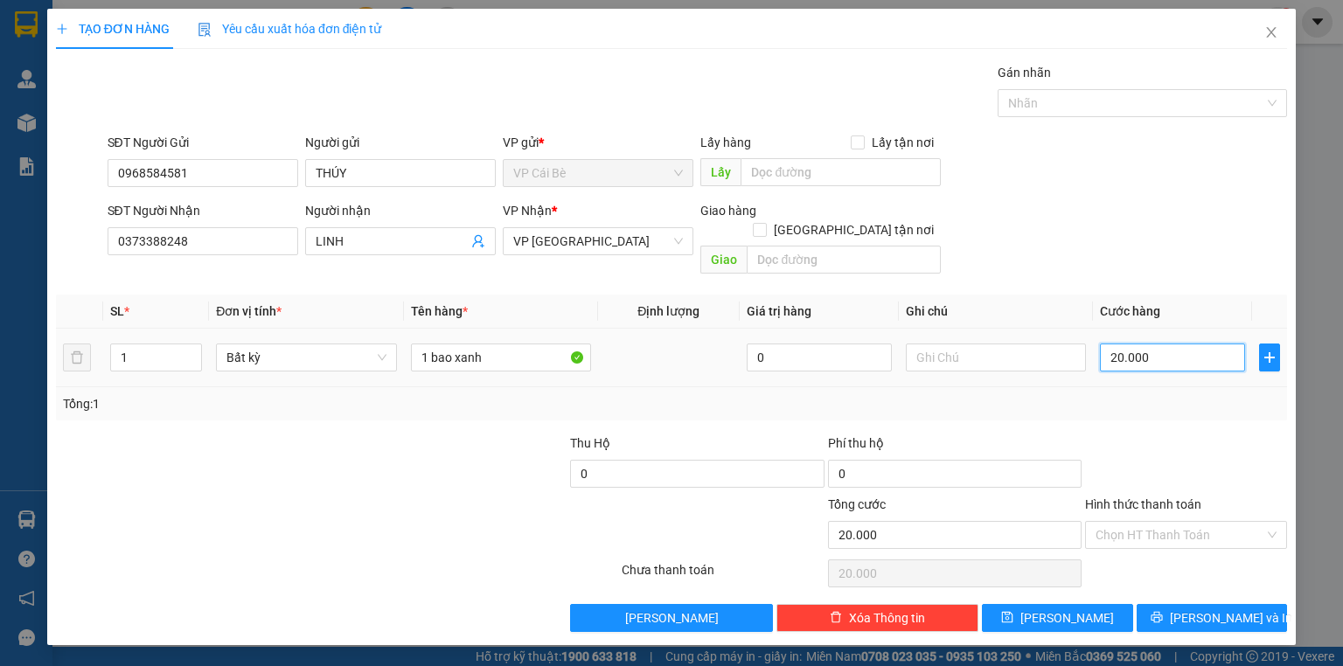
click at [1162, 344] on input "20.000" at bounding box center [1172, 358] width 145 height 28
type input "0"
type input "9"
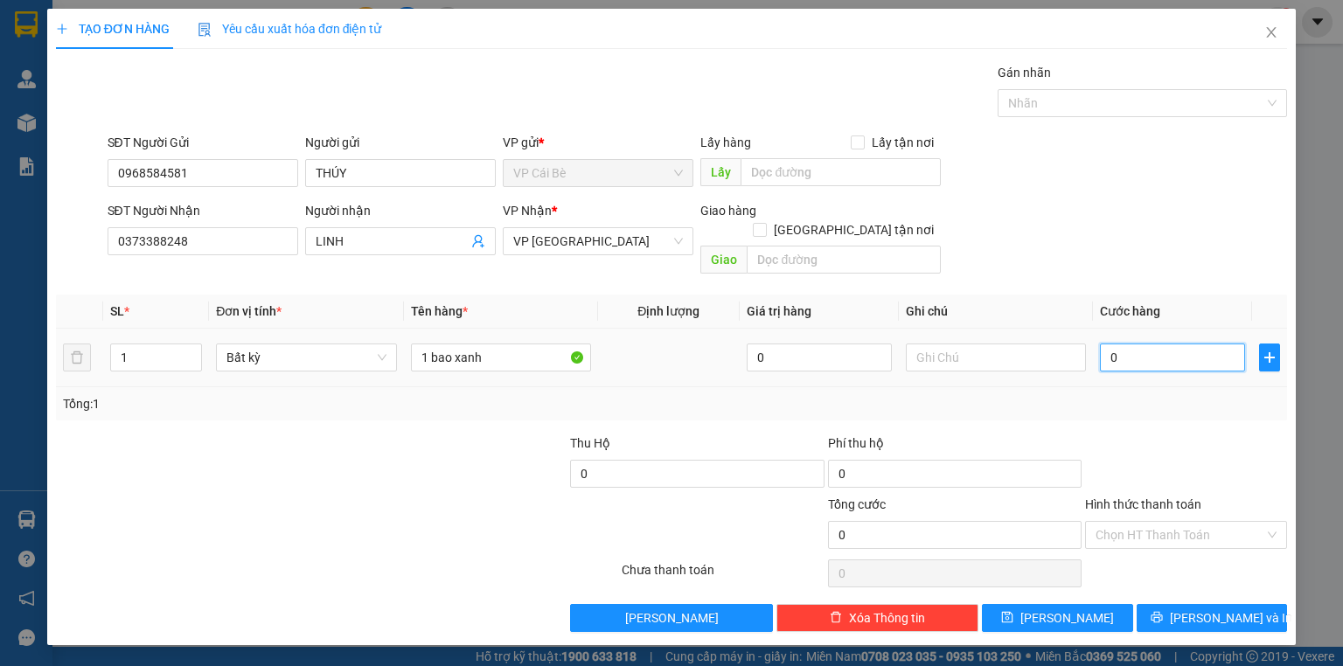
type input "9"
type input "09"
type input "90"
type input "090"
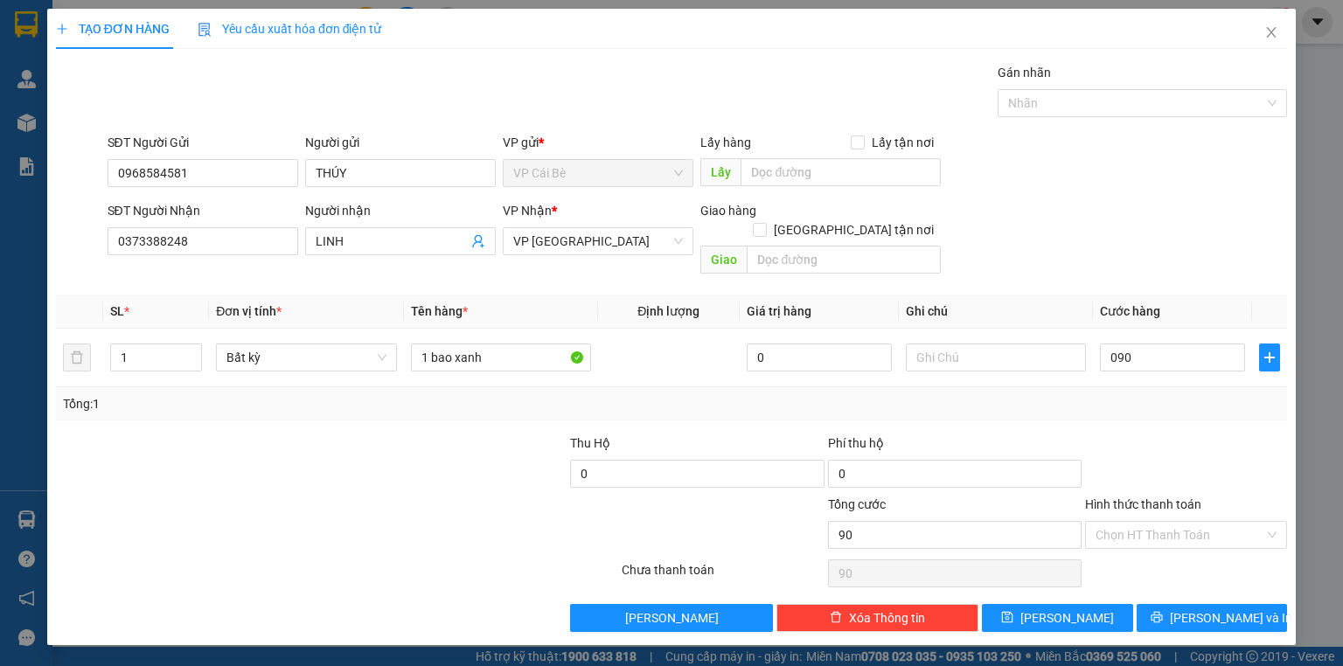
type input "90.000"
click at [1144, 259] on div "SĐT Người Nhận 0373388248 Người nhận LINH VP Nhận * VP Sài Gòn Giao hàng Giao t…" at bounding box center [697, 241] width 1187 height 80
click at [1156, 522] on input "Hình thức thanh toán" at bounding box center [1179, 535] width 169 height 26
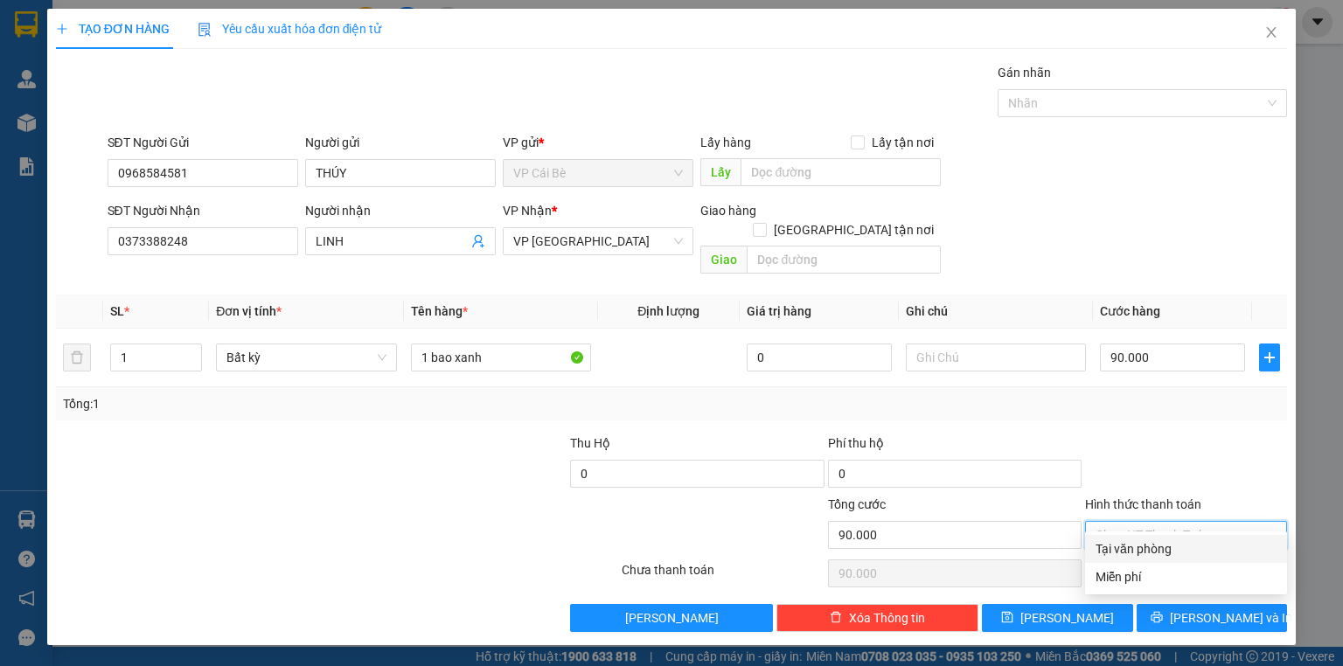
drag, startPoint x: 1145, startPoint y: 546, endPoint x: 1162, endPoint y: 559, distance: 20.6
click at [1148, 549] on div "Tại văn phòng" at bounding box center [1185, 548] width 181 height 19
type input "0"
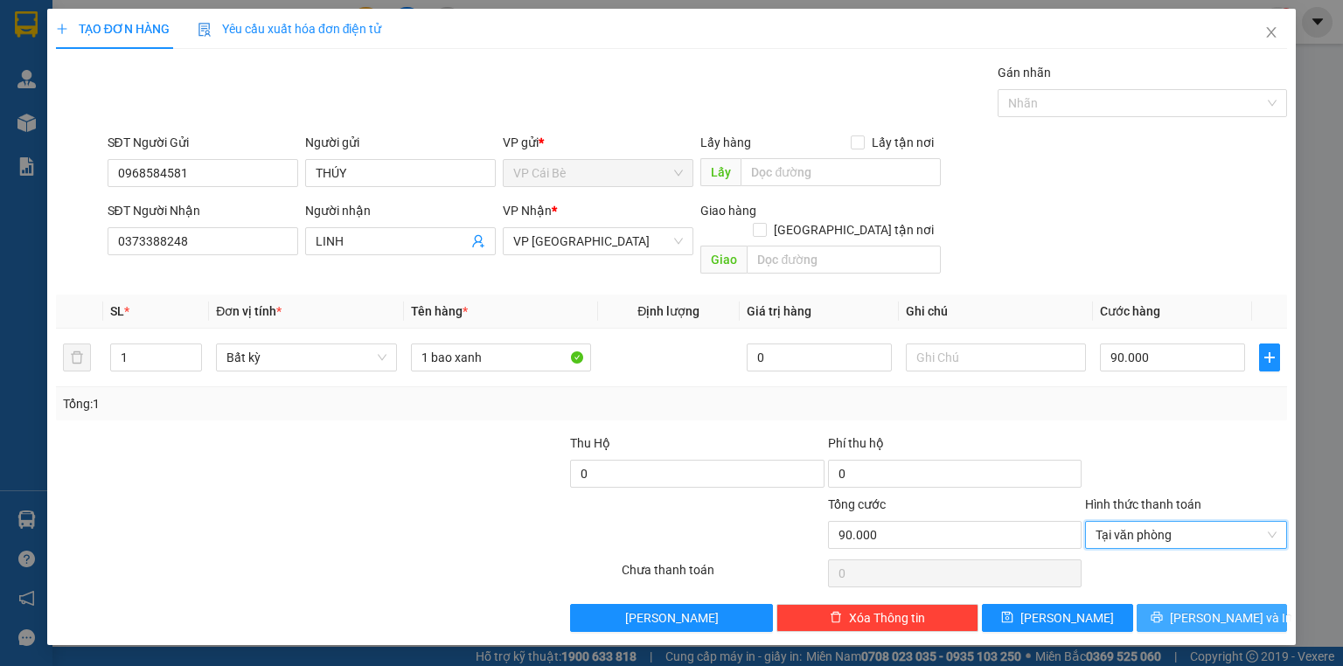
click at [1200, 609] on span "[PERSON_NAME] và In" at bounding box center [1231, 618] width 122 height 19
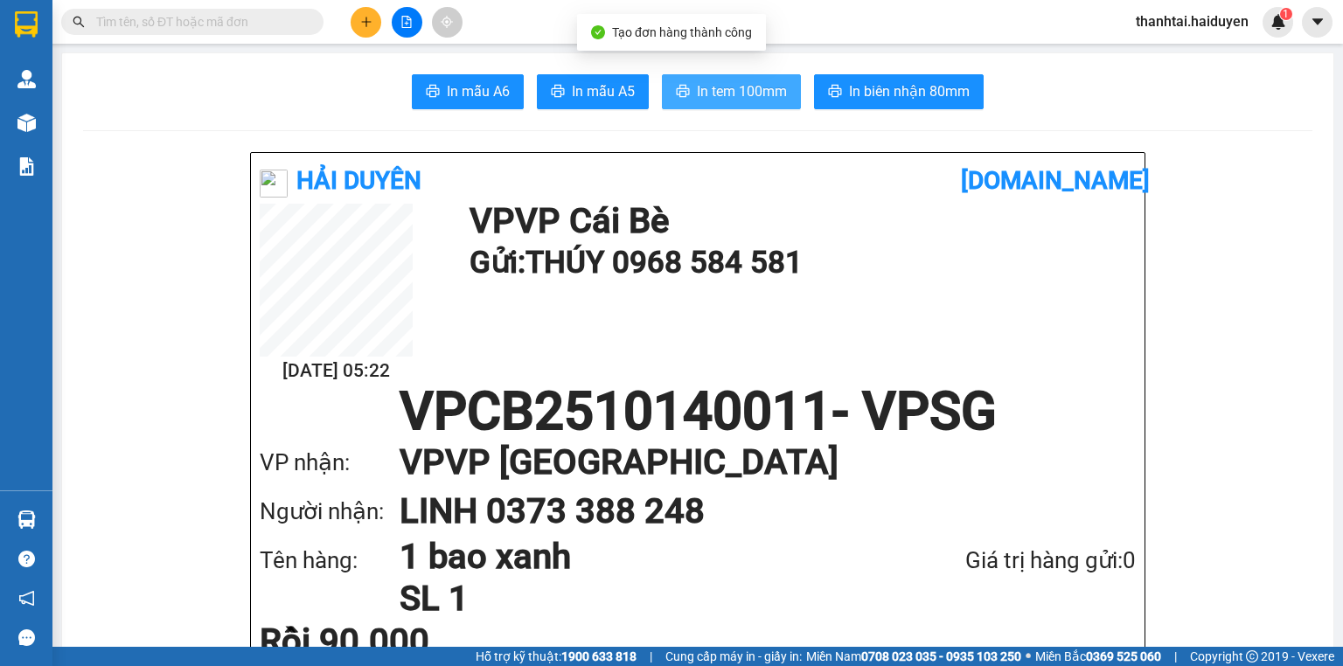
click at [734, 84] on span "In tem 100mm" at bounding box center [742, 91] width 90 height 22
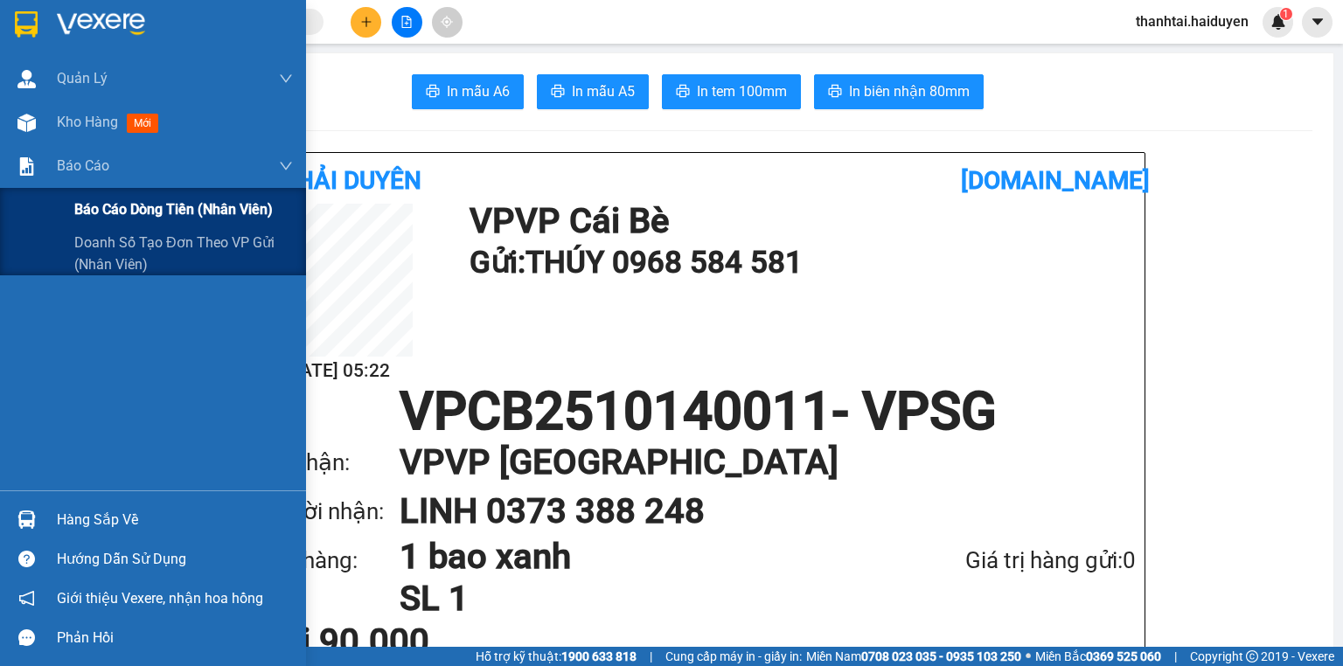
click at [127, 204] on span "Báo cáo dòng tiền (nhân viên)" at bounding box center [173, 209] width 198 height 22
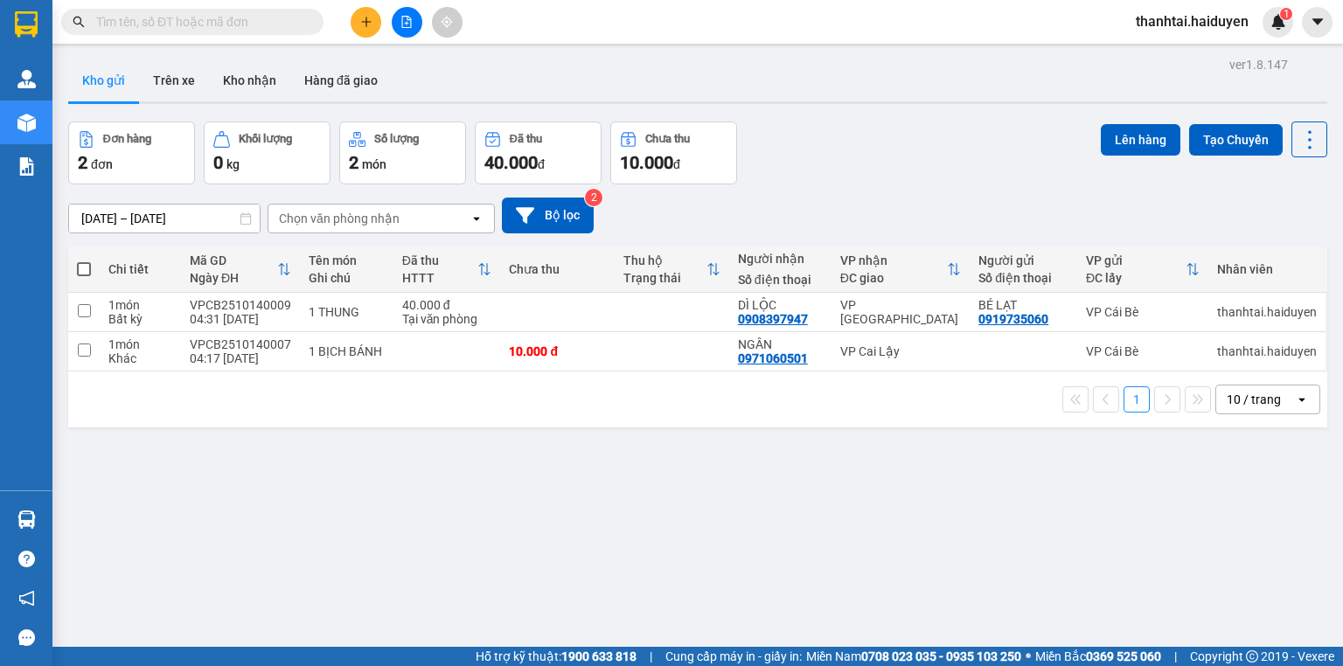
click at [263, 19] on input "text" at bounding box center [199, 21] width 206 height 19
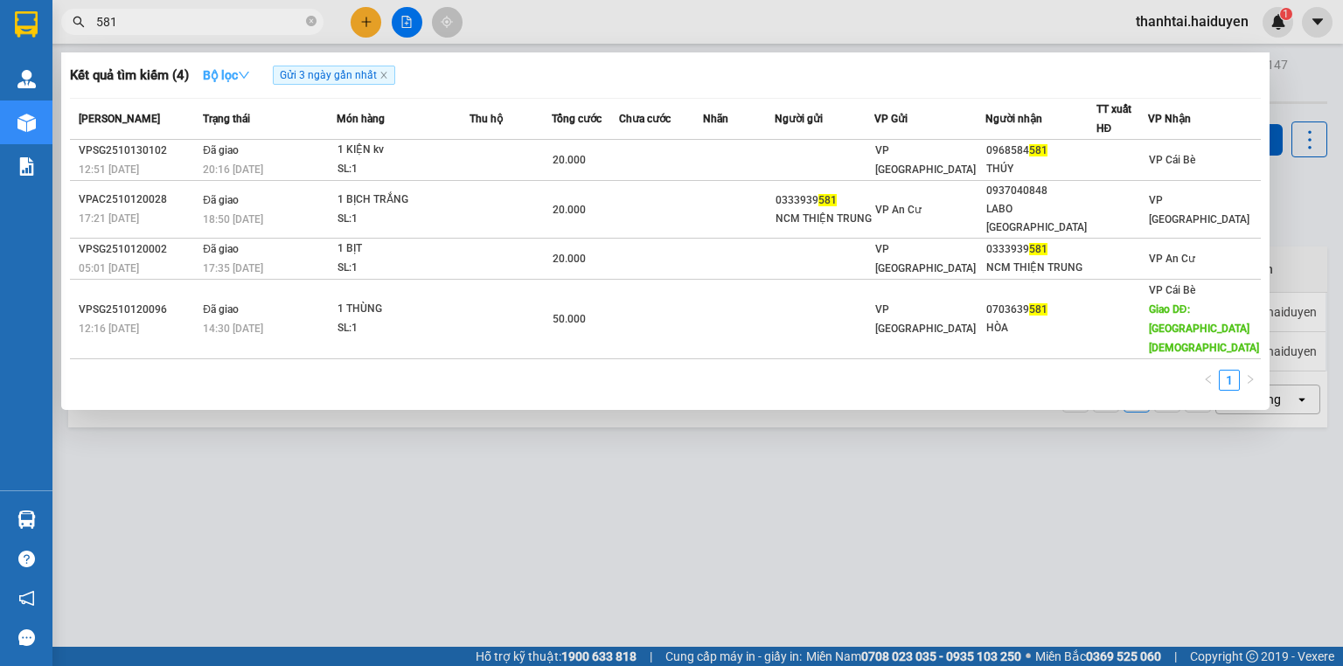
type input "581"
drag, startPoint x: 226, startPoint y: 72, endPoint x: 218, endPoint y: 122, distance: 50.5
click at [226, 77] on strong "Bộ lọc" at bounding box center [226, 75] width 47 height 14
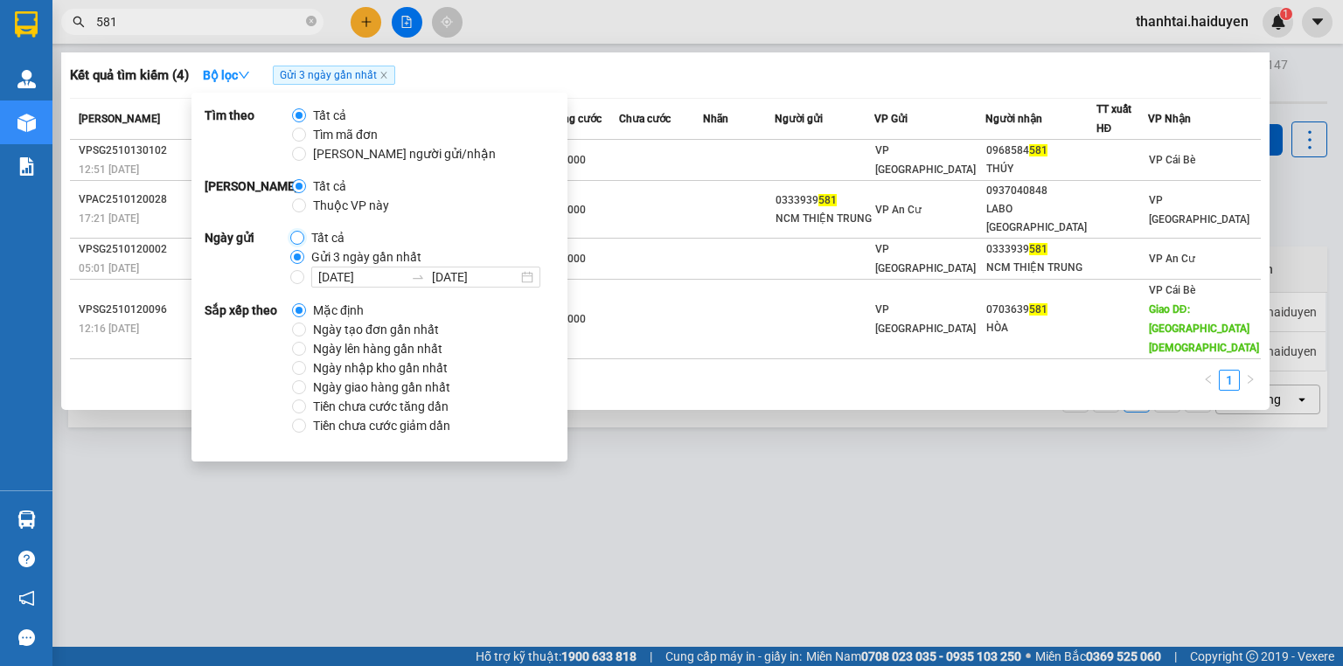
click at [296, 241] on input "Tất cả" at bounding box center [297, 238] width 14 height 14
radio input "true"
radio input "false"
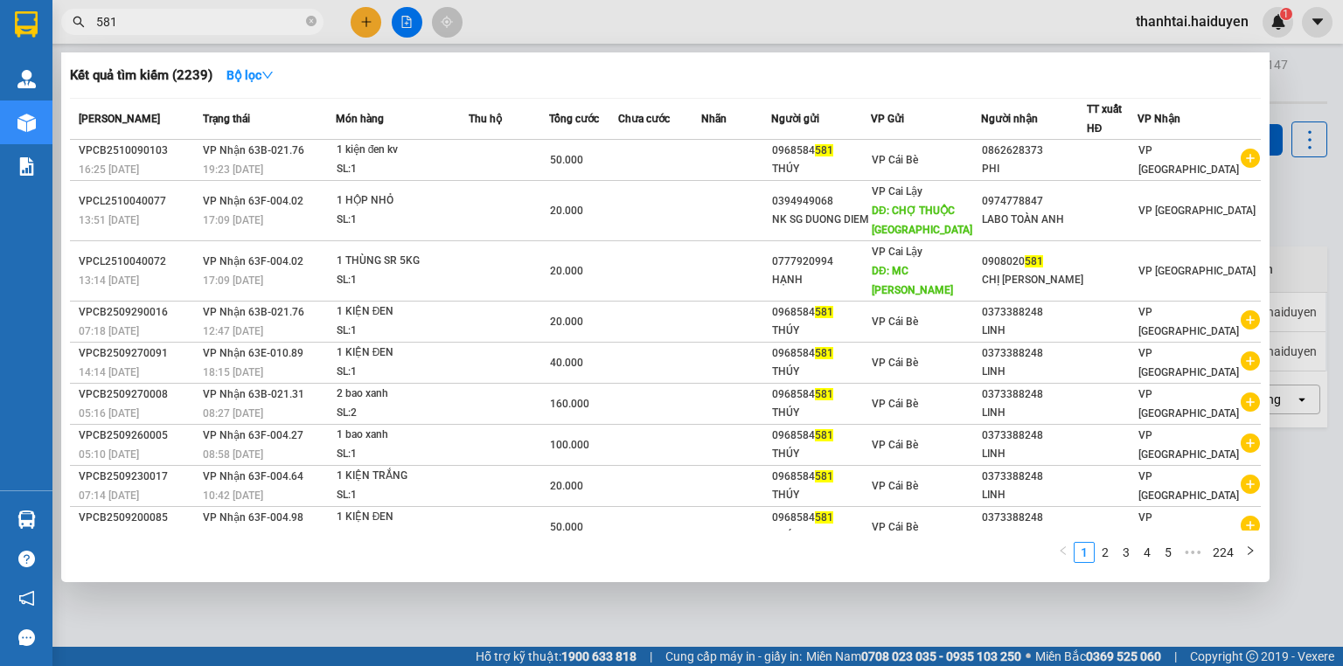
click at [247, 23] on input "581" at bounding box center [199, 21] width 206 height 19
